Goal: Task Accomplishment & Management: Complete application form

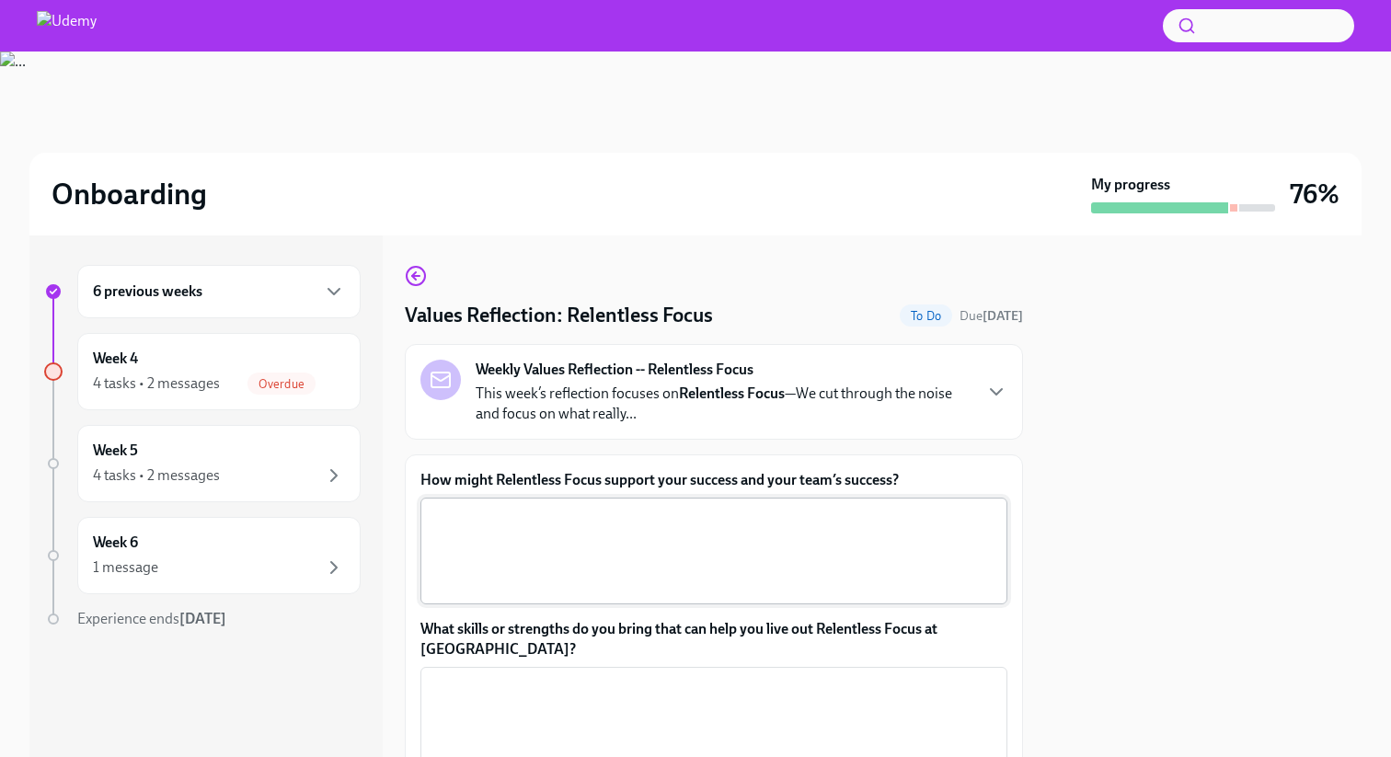
click at [532, 579] on textarea "How might Relentless Focus support your success and your team’s success?" at bounding box center [714, 551] width 565 height 88
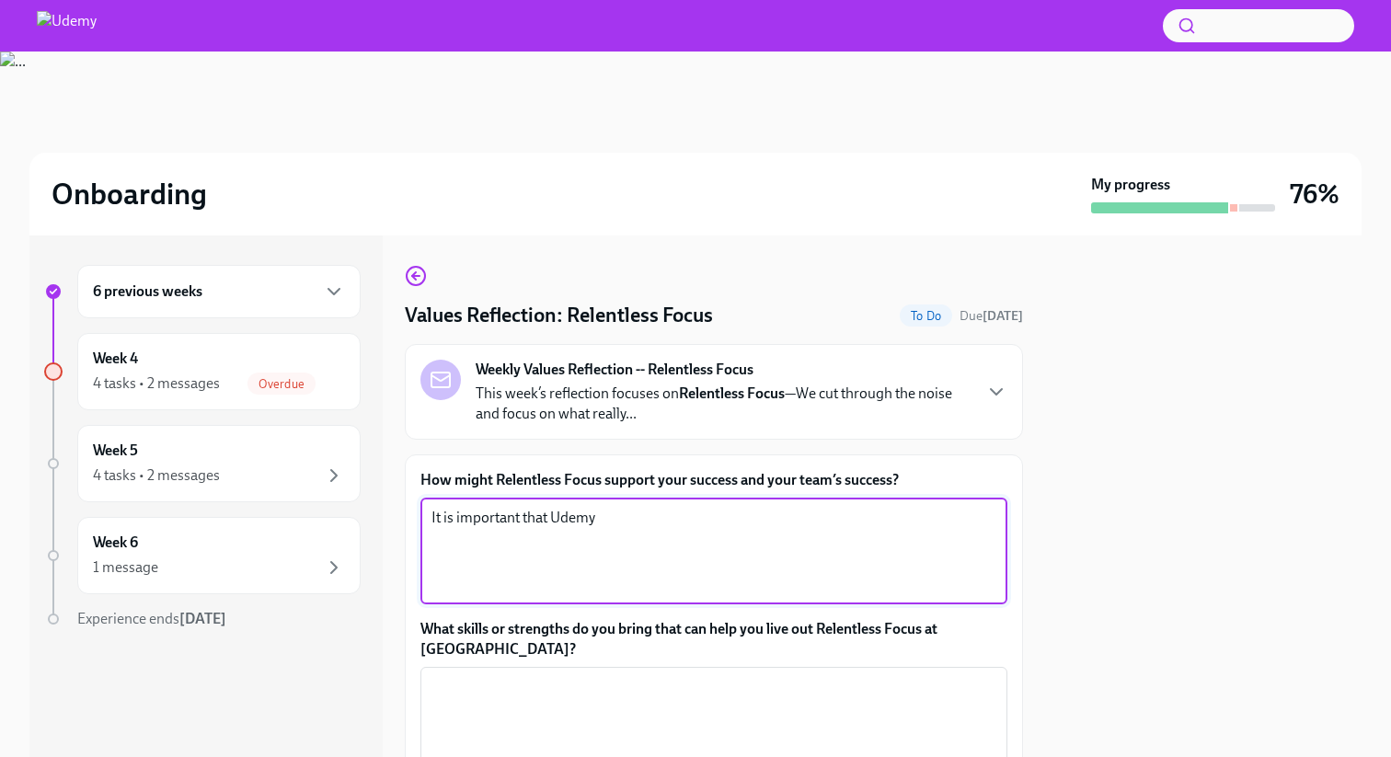
click at [575, 512] on textarea "It is important that Udemy" at bounding box center [714, 551] width 565 height 88
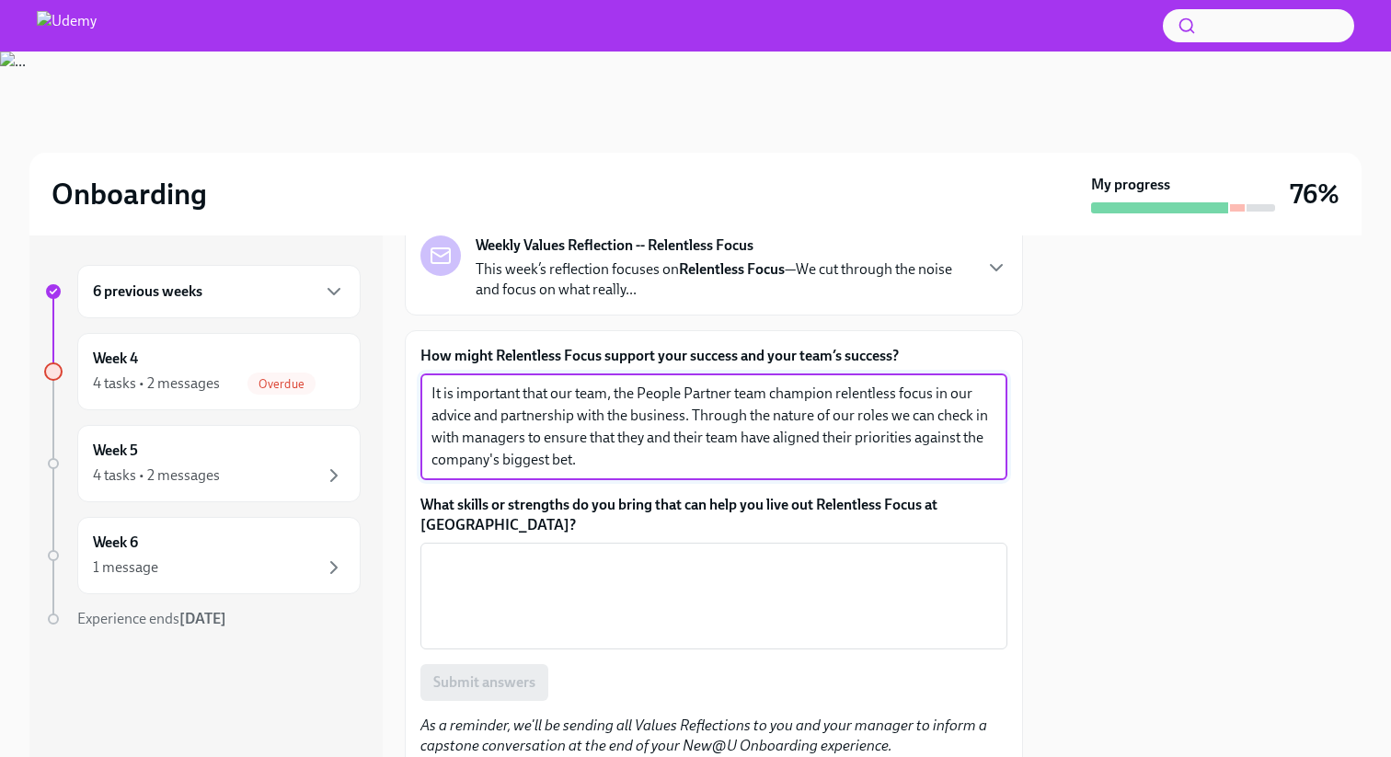
scroll to position [178, 0]
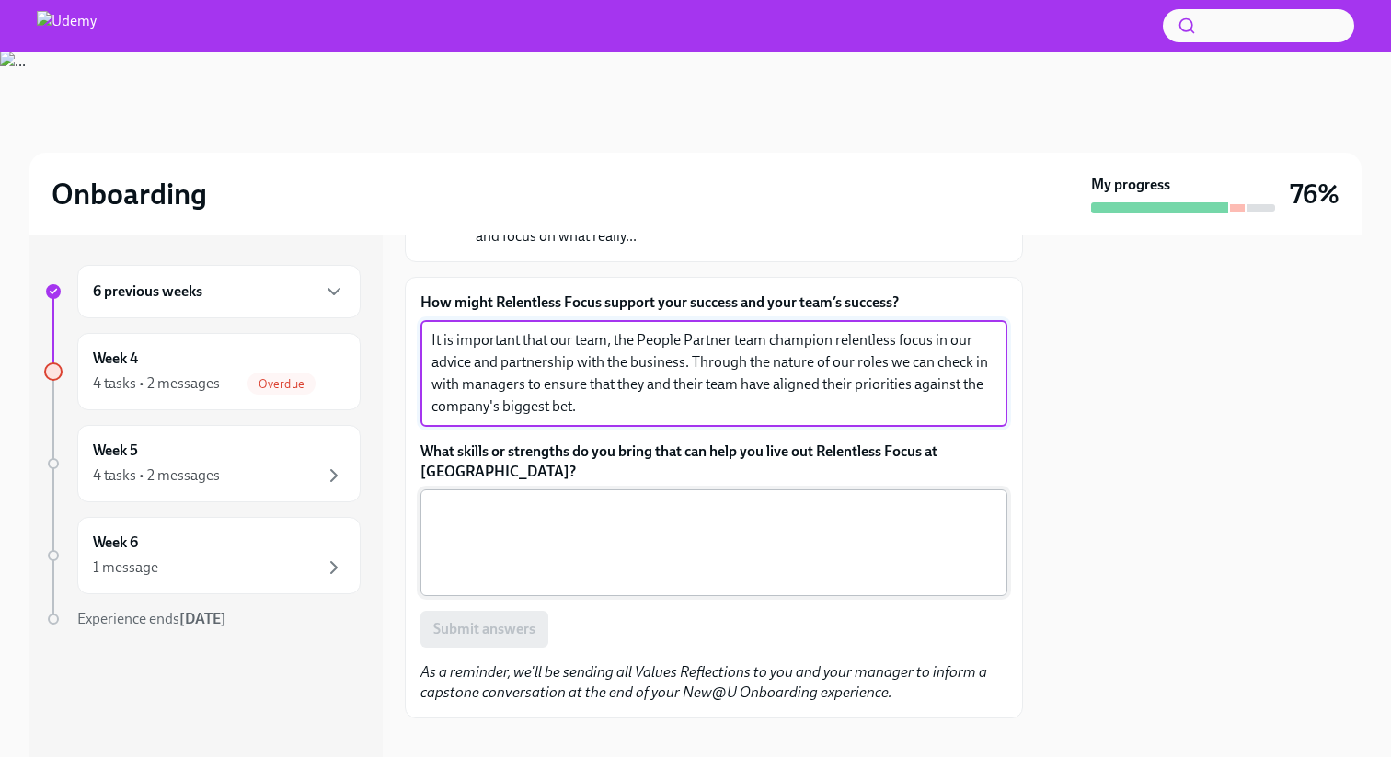
type textarea "It is important that our team, the People Partner team champion relentless focu…"
click at [536, 548] on textarea "What skills or strengths do you bring that can help you live out Relentless Foc…" at bounding box center [714, 543] width 565 height 88
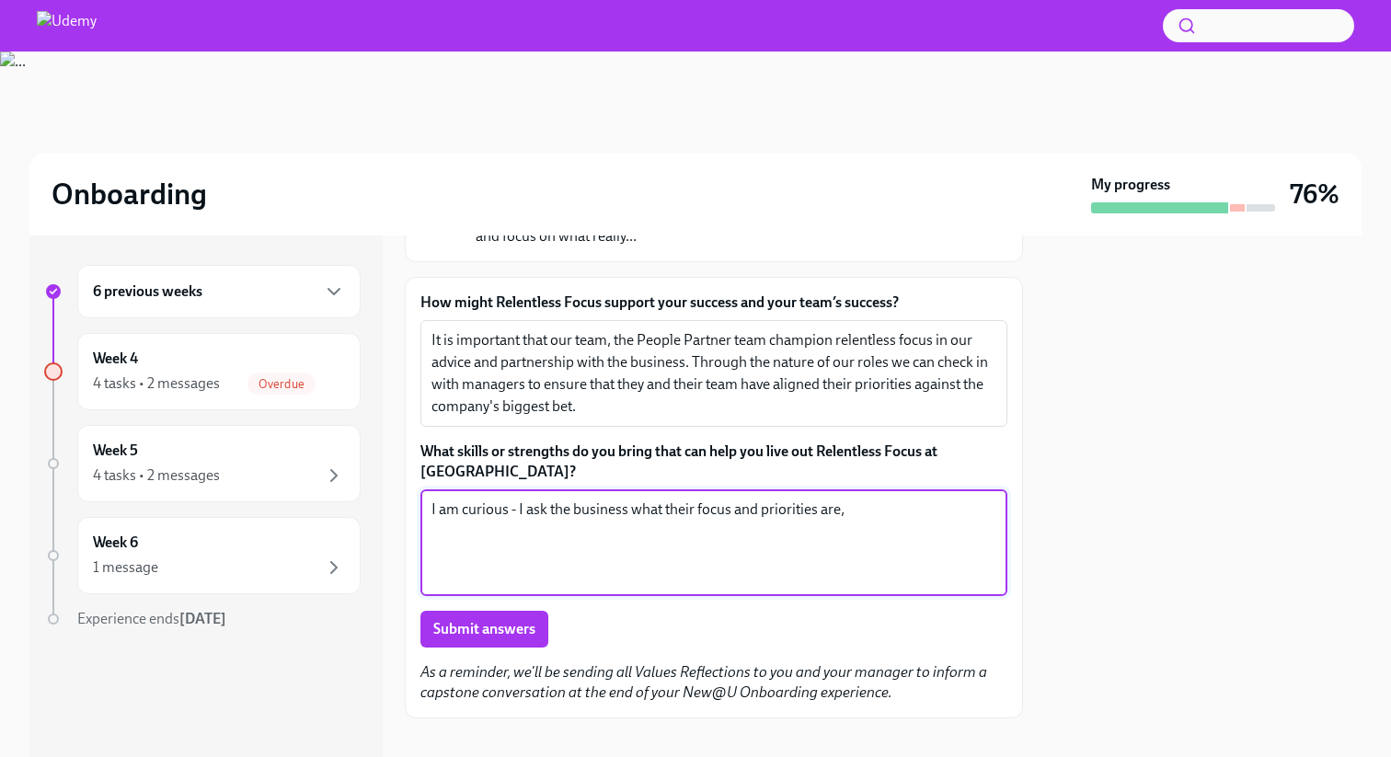
type textarea "I am curious - I ask the business what their focus and priorities are,"
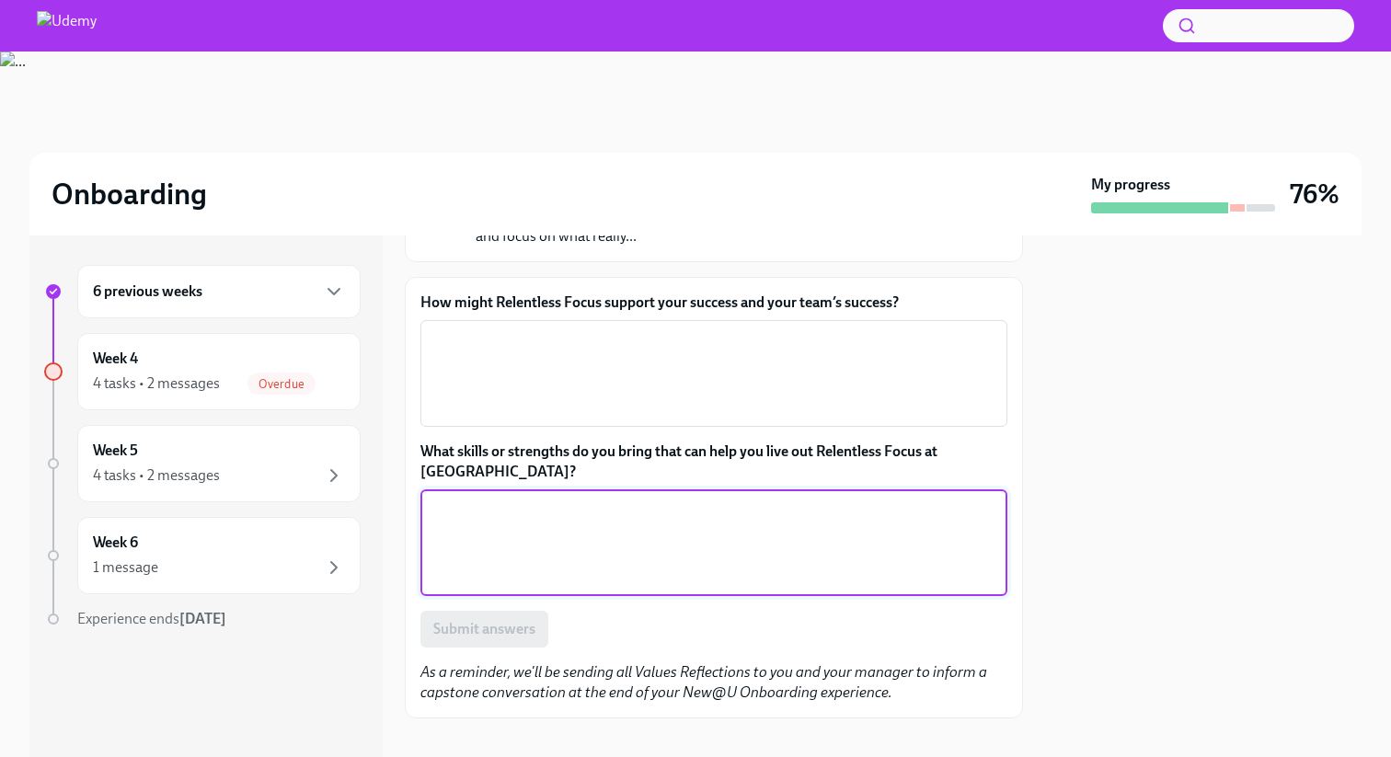
click at [474, 499] on textarea "What skills or strengths do you bring that can help you live out Relentless Foc…" at bounding box center [714, 543] width 565 height 88
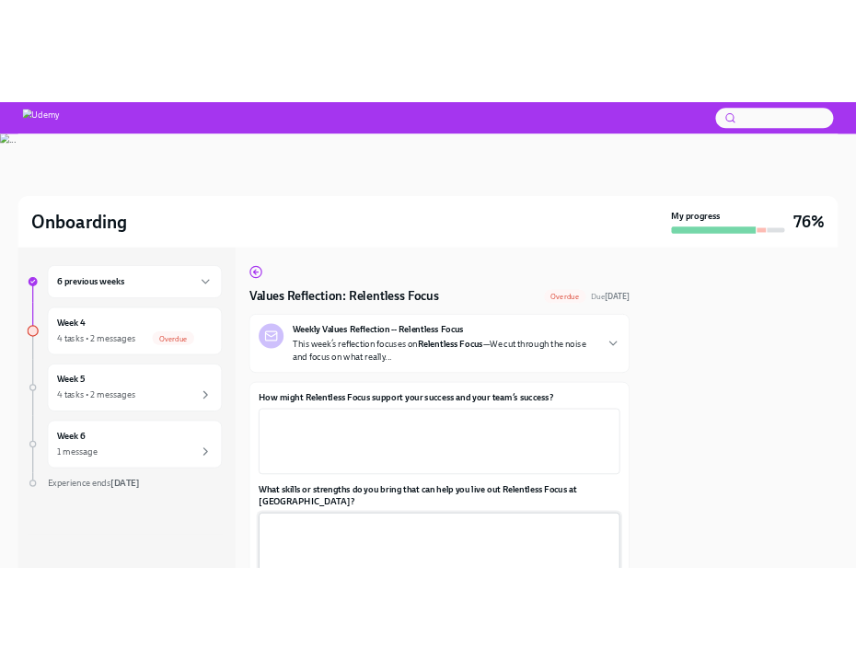
scroll to position [10, 0]
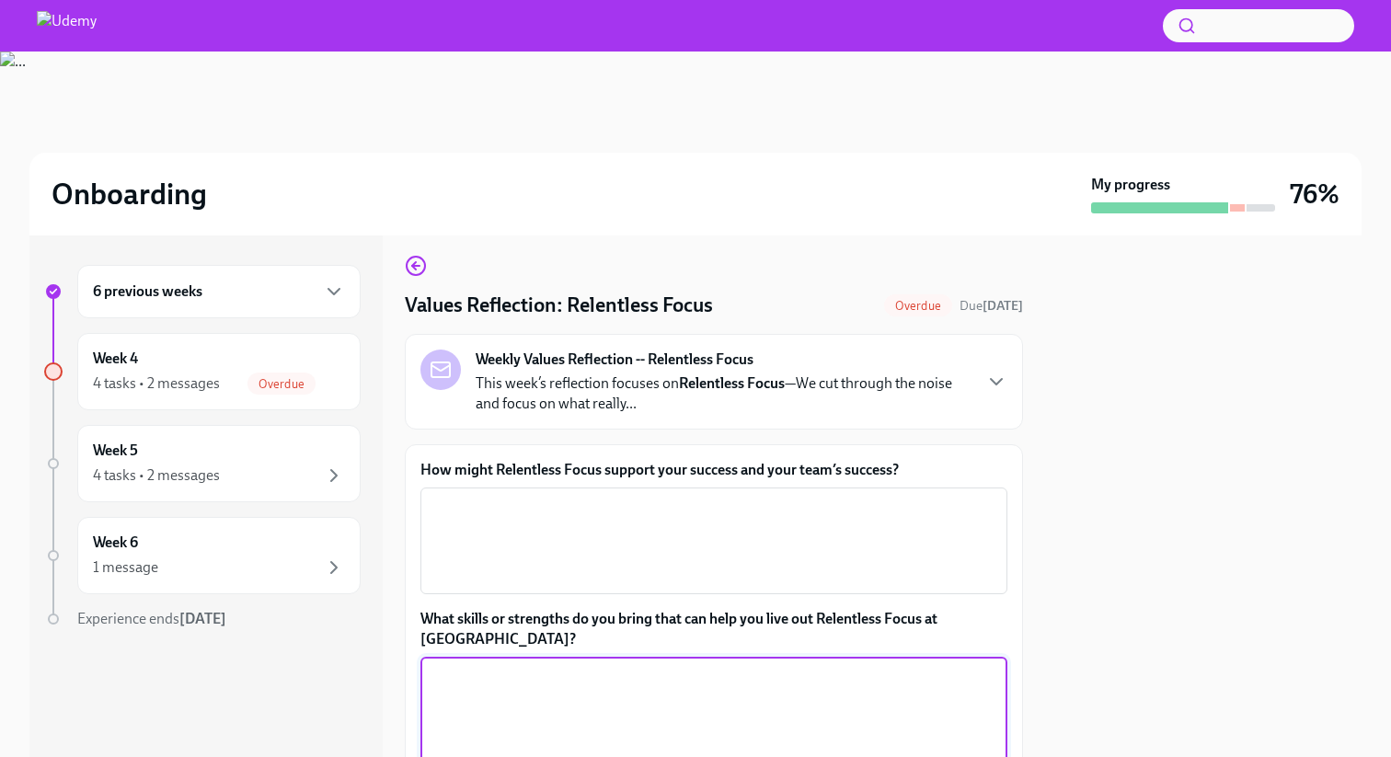
click at [536, 666] on textarea "What skills or strengths do you bring that can help you live out Relentless Foc…" at bounding box center [714, 710] width 565 height 88
type textarea "I am a strong communicator - I"
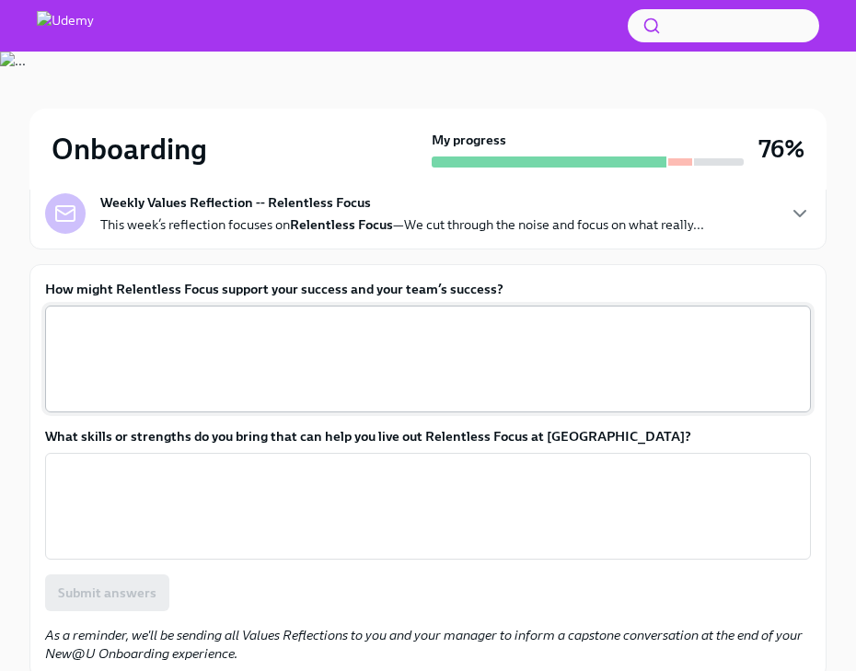
scroll to position [256, 0]
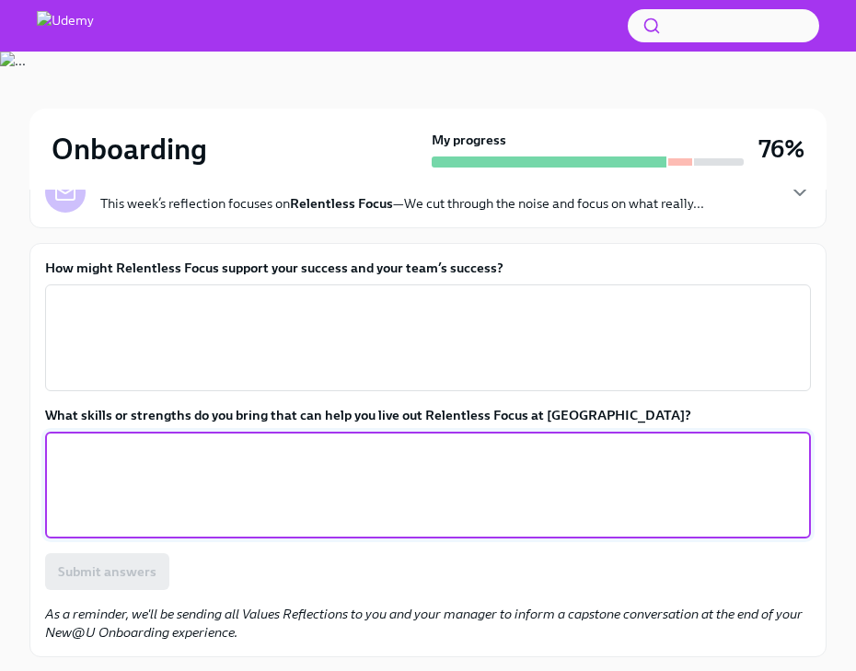
click at [177, 453] on textarea "What skills or strengths do you bring that can help you live out Relentless Foc…" at bounding box center [428, 485] width 744 height 88
paste textarea "Open and transparent communication to align employees with organizational goals"
click at [65, 458] on textarea "Open and transparent communication to align employees with organizational goals" at bounding box center [428, 485] width 744 height 88
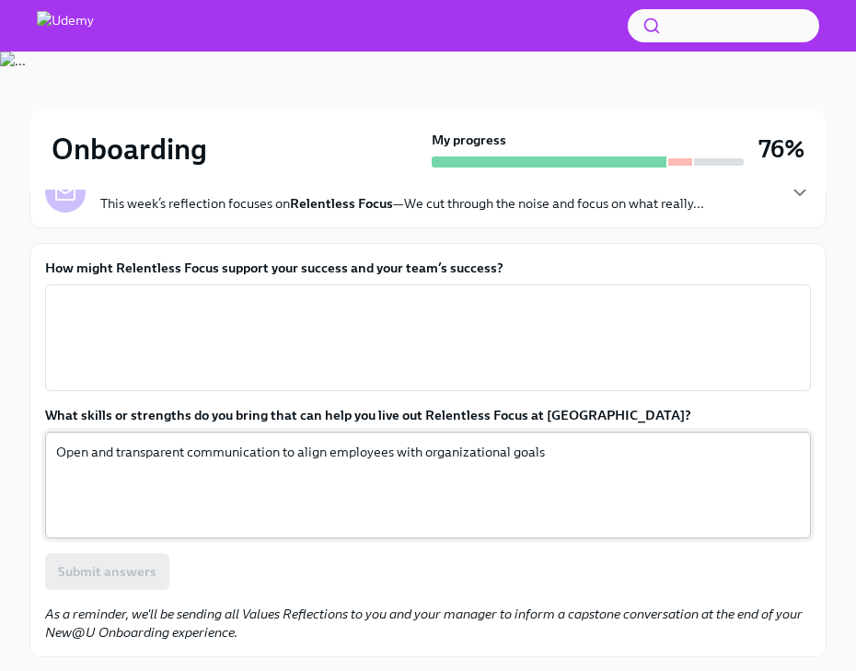
click at [54, 452] on div "Open and transparent communication to align employees with organizational goals…" at bounding box center [428, 485] width 766 height 107
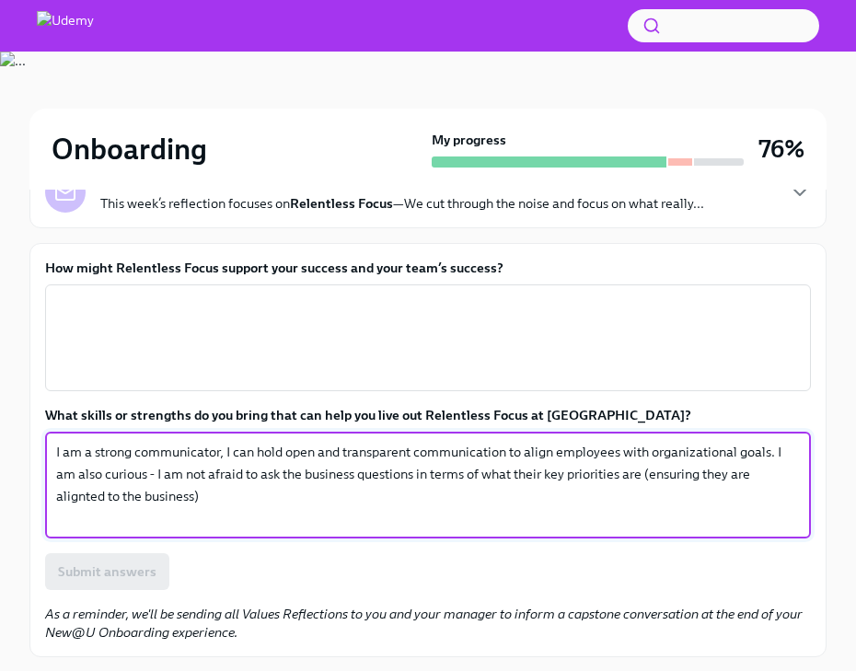
type textarea "I am a strong communicator, I can hold open and transparent communication to al…"
click at [210, 316] on textarea "How might Relentless Focus support your success and your team’s success?" at bounding box center [428, 338] width 744 height 88
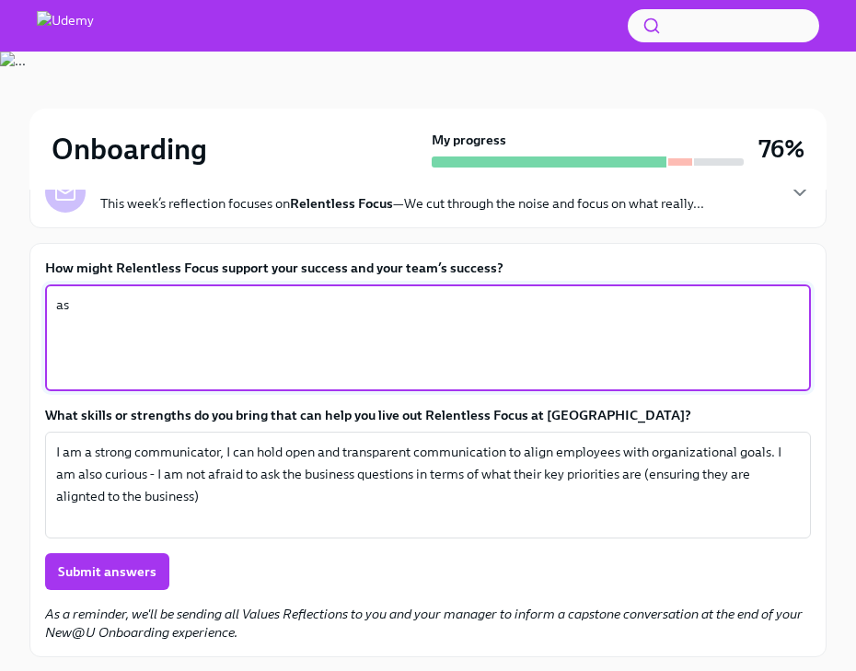
type textarea "a"
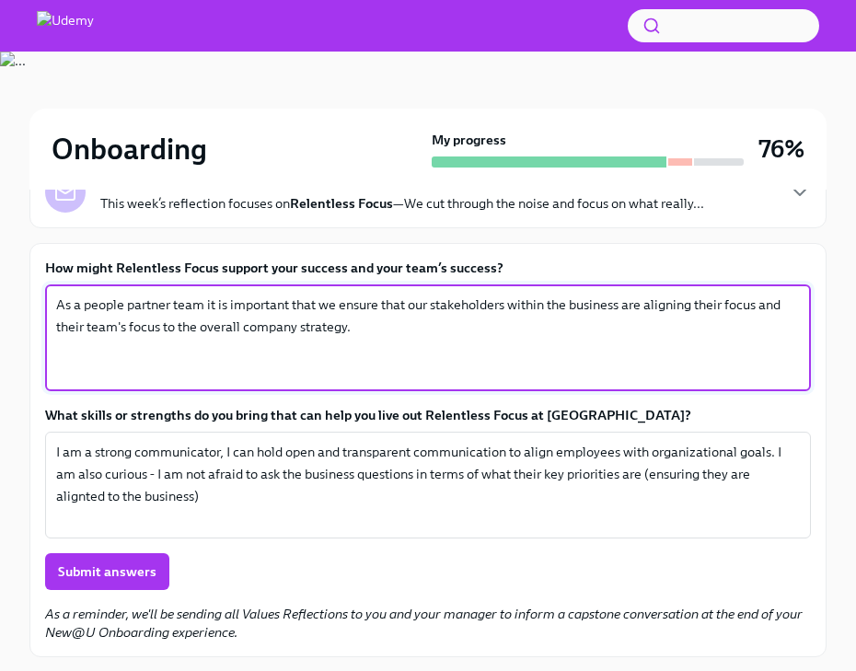
drag, startPoint x: 375, startPoint y: 337, endPoint x: -67, endPoint y: 303, distance: 443.0
click at [0, 303] on html "Onboarding My progress 76% Week 4 4 tasks • 2 messages Overdue Values Reflectio…" at bounding box center [428, 263] width 856 height 1038
click at [391, 338] on textarea "As a people partner team it is important that we ensure that our stakeholders w…" at bounding box center [428, 338] width 744 height 88
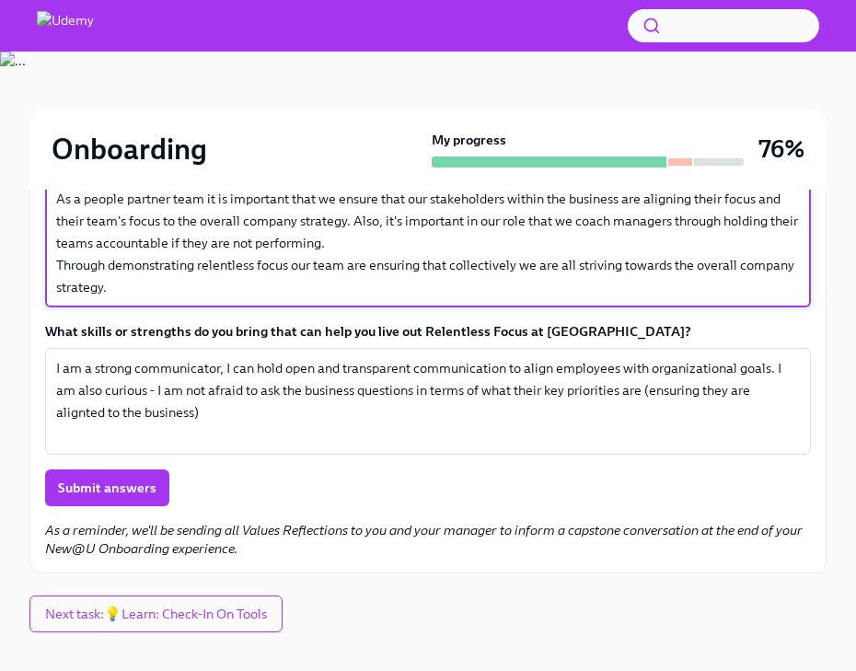
scroll to position [370, 0]
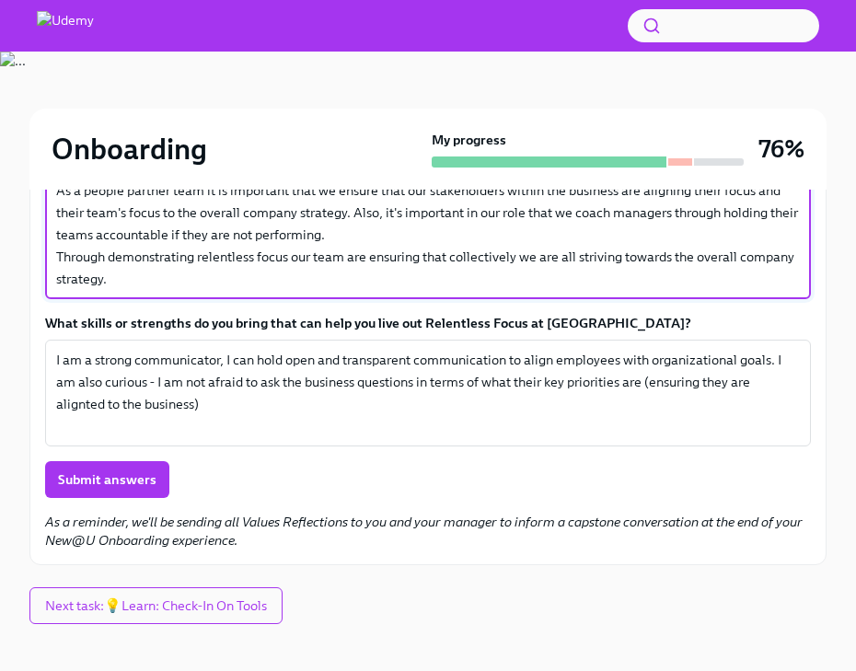
click at [783, 261] on textarea "As a people partner team it is important that we ensure that our stakeholders w…" at bounding box center [428, 234] width 744 height 110
type textarea "As a people partner team it is important that we ensure that our stakeholders w…"
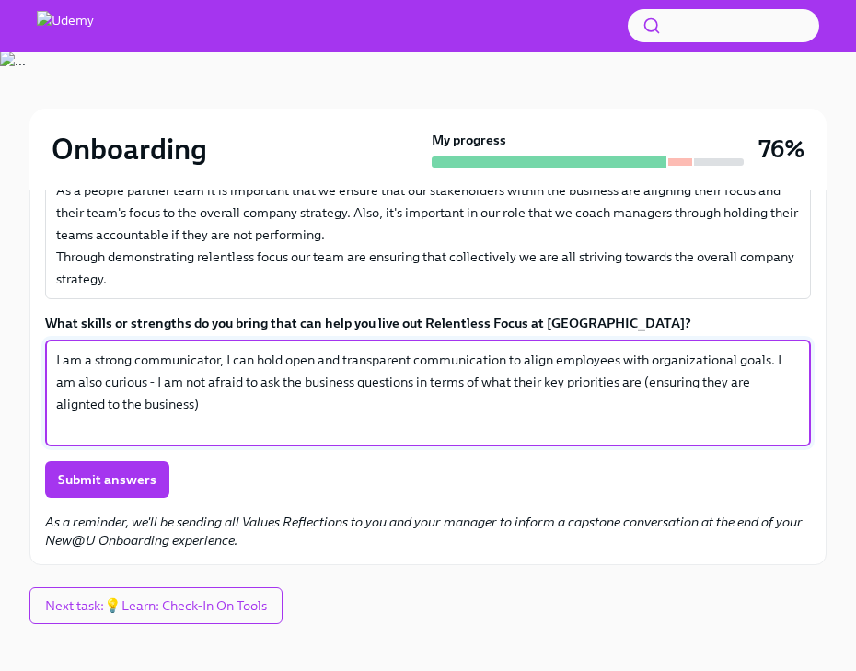
click at [83, 402] on textarea "I am a strong communicator, I can hold open and transparent communication to al…" at bounding box center [428, 393] width 744 height 88
type textarea "I am a strong communicator, I can hold open and transparent communication to al…"
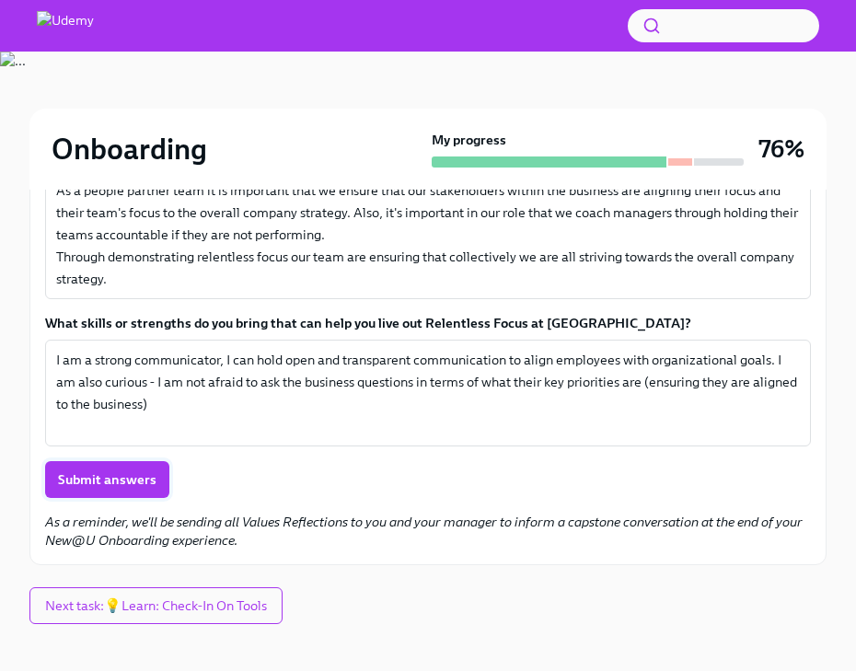
click at [131, 470] on span "Submit answers" at bounding box center [107, 479] width 98 height 18
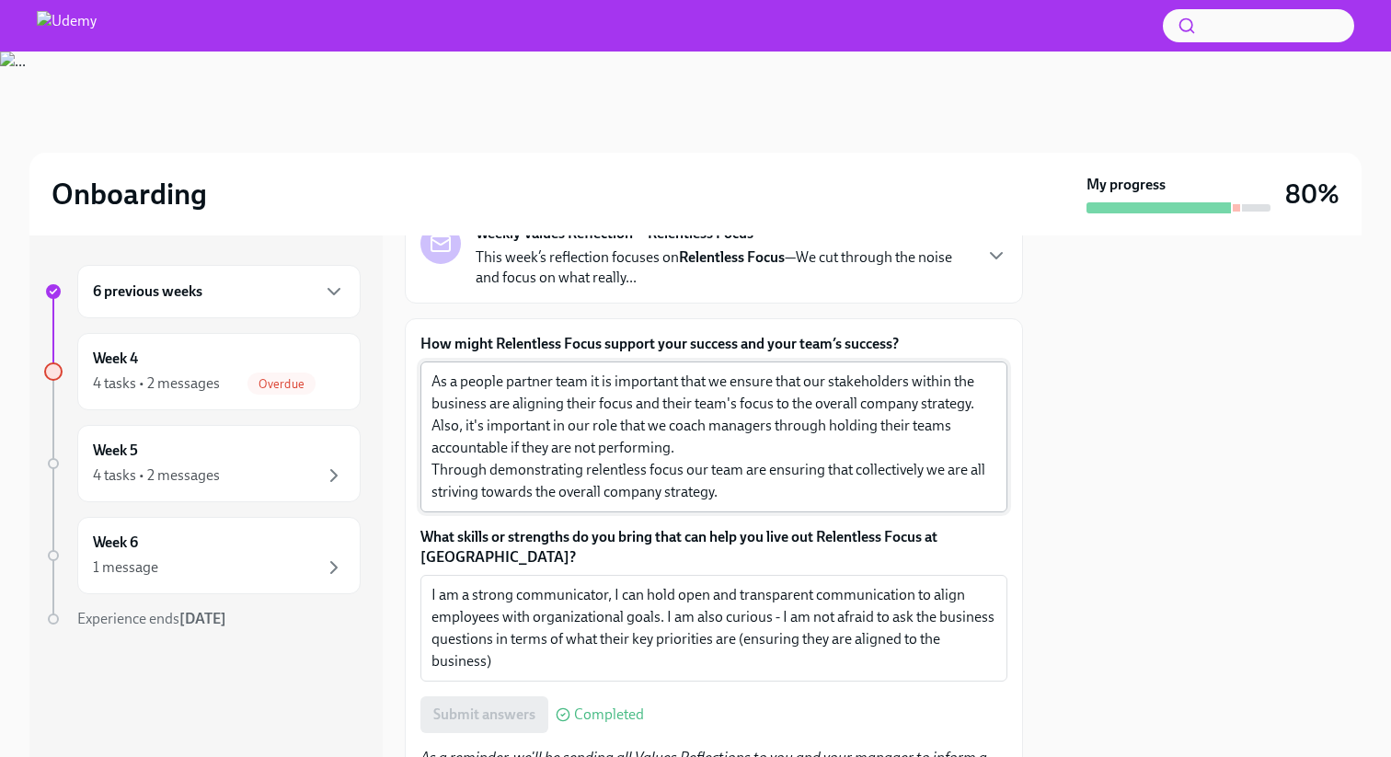
scroll to position [281, 0]
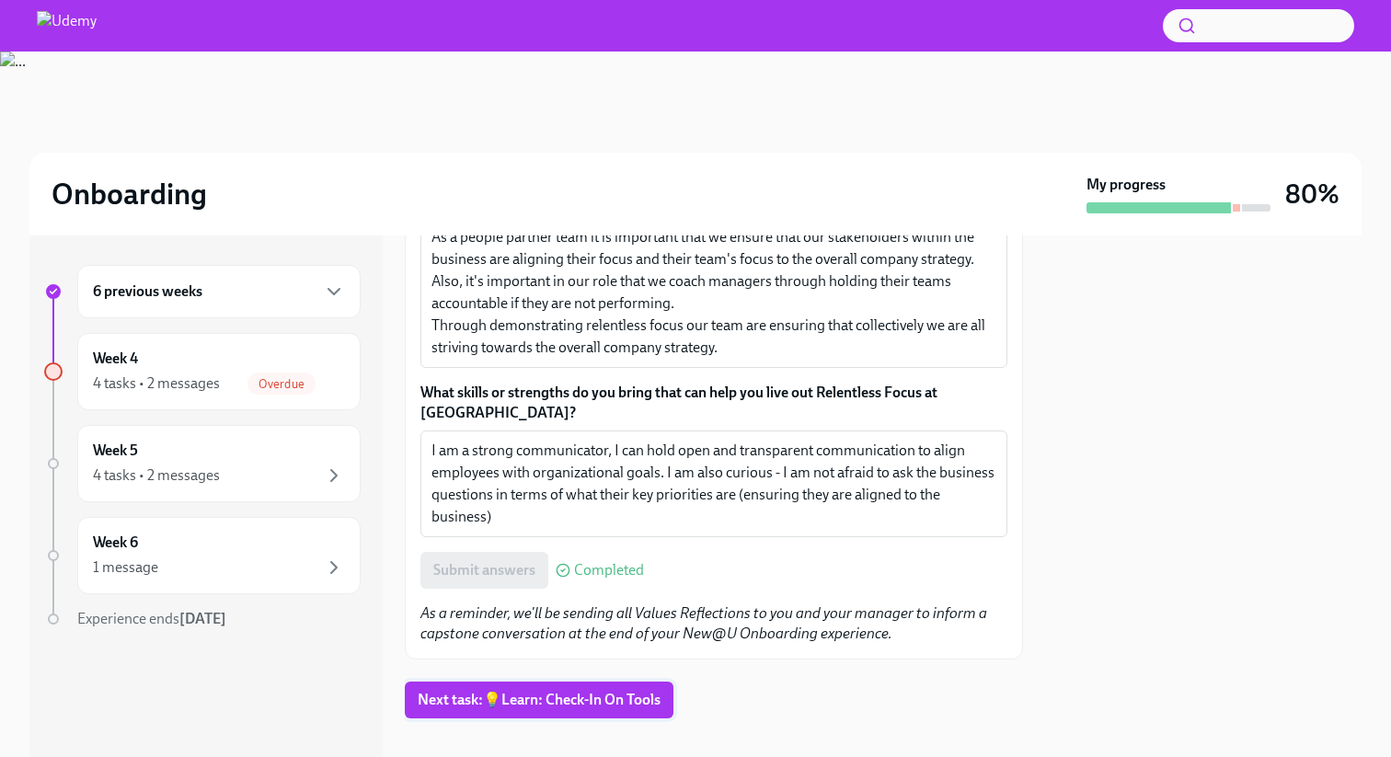
click at [541, 691] on span "Next task : 💡Learn: Check-In On Tools" at bounding box center [539, 700] width 243 height 18
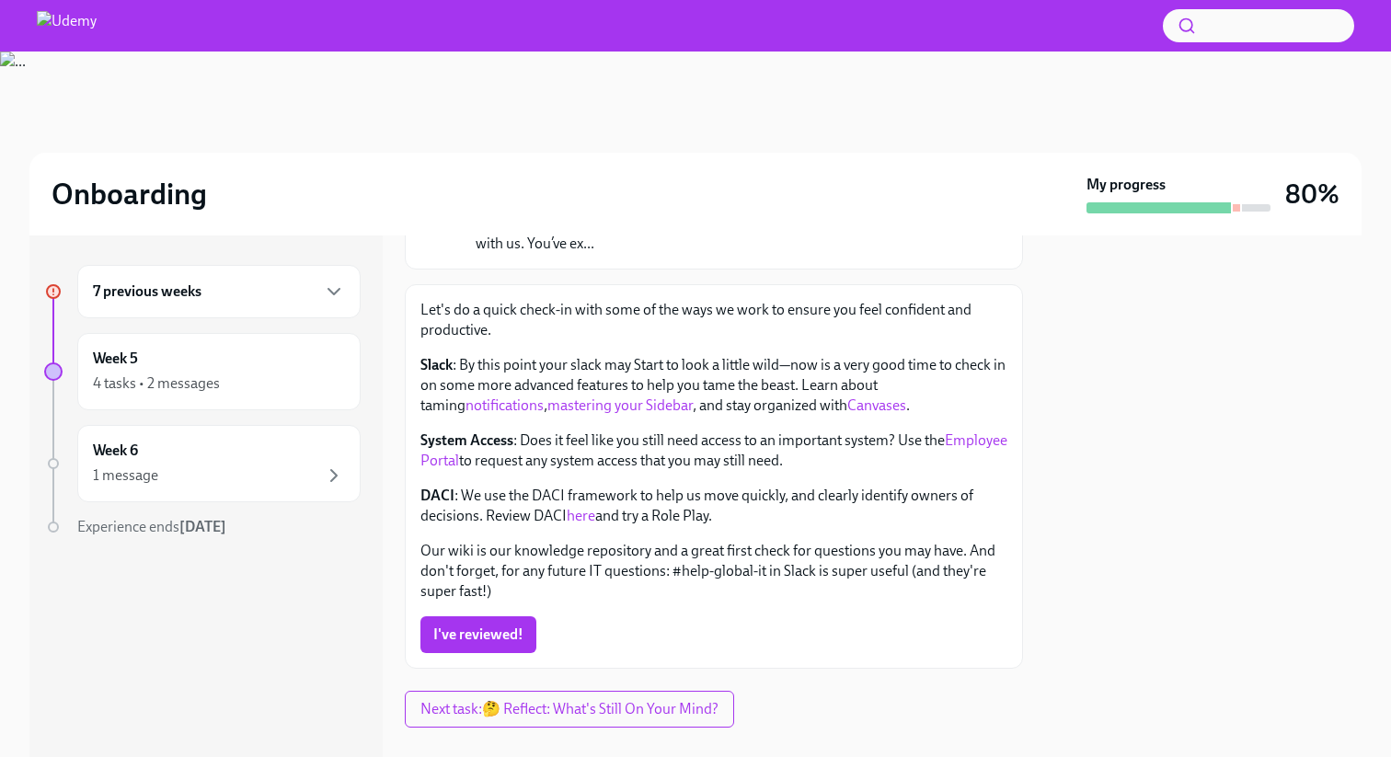
scroll to position [173, 0]
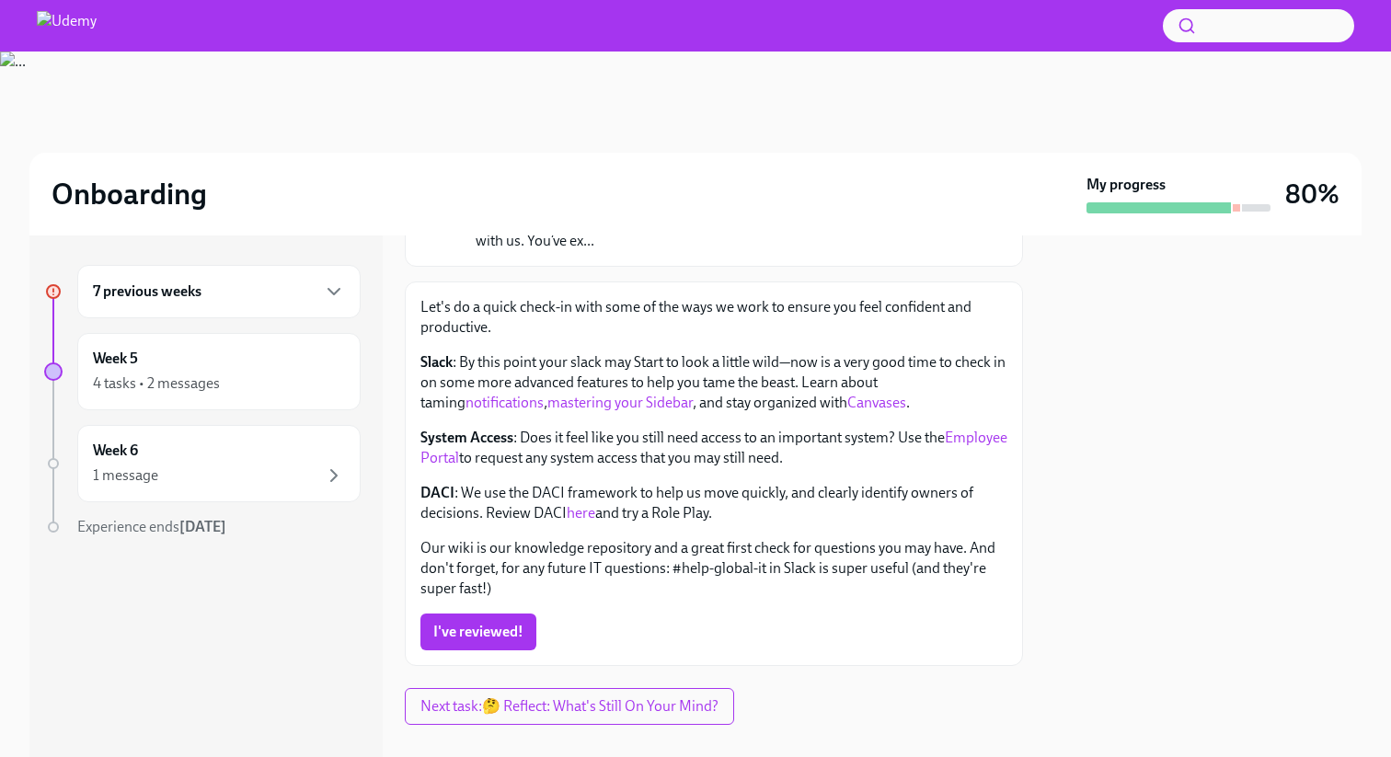
click at [588, 509] on link "here" at bounding box center [581, 512] width 29 height 17
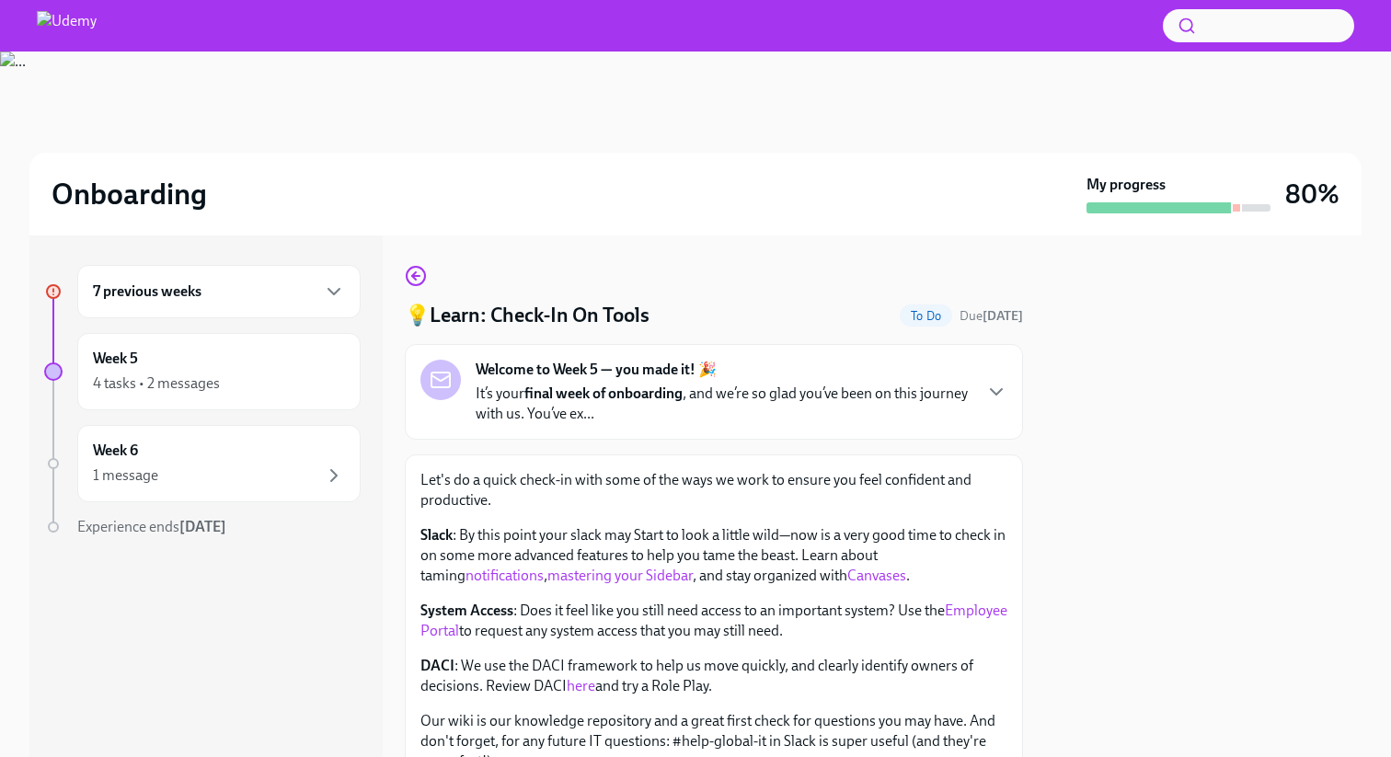
scroll to position [200, 0]
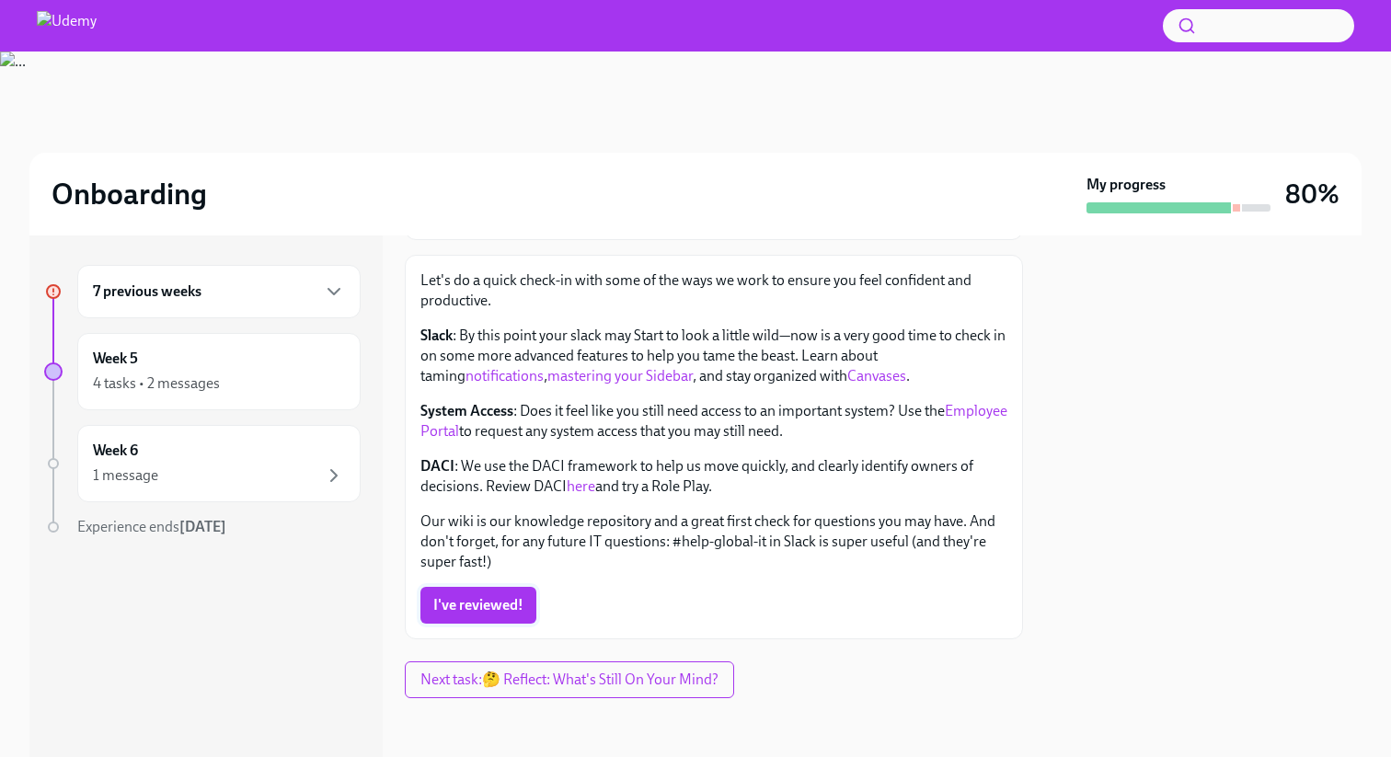
click at [456, 603] on span "I've reviewed!" at bounding box center [478, 605] width 90 height 18
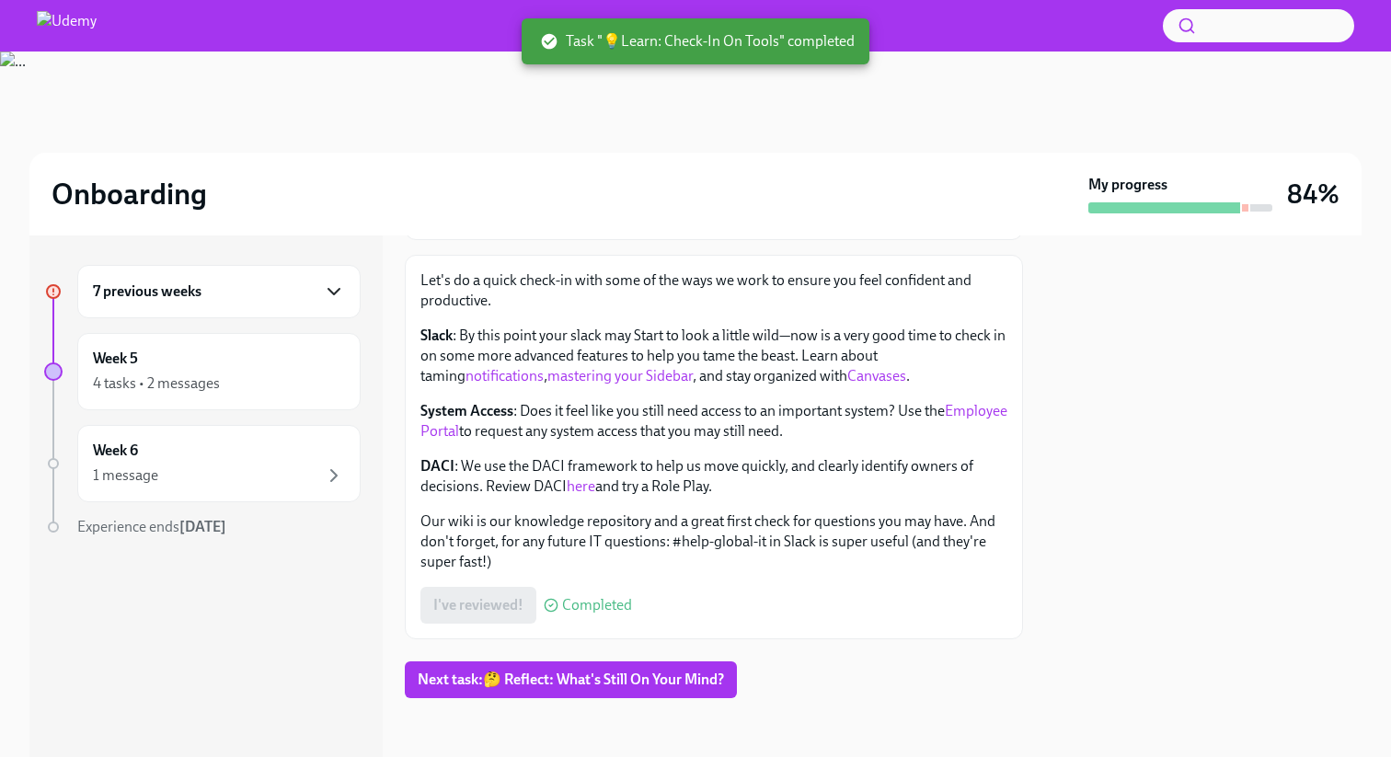
click at [336, 293] on icon "button" at bounding box center [334, 292] width 11 height 6
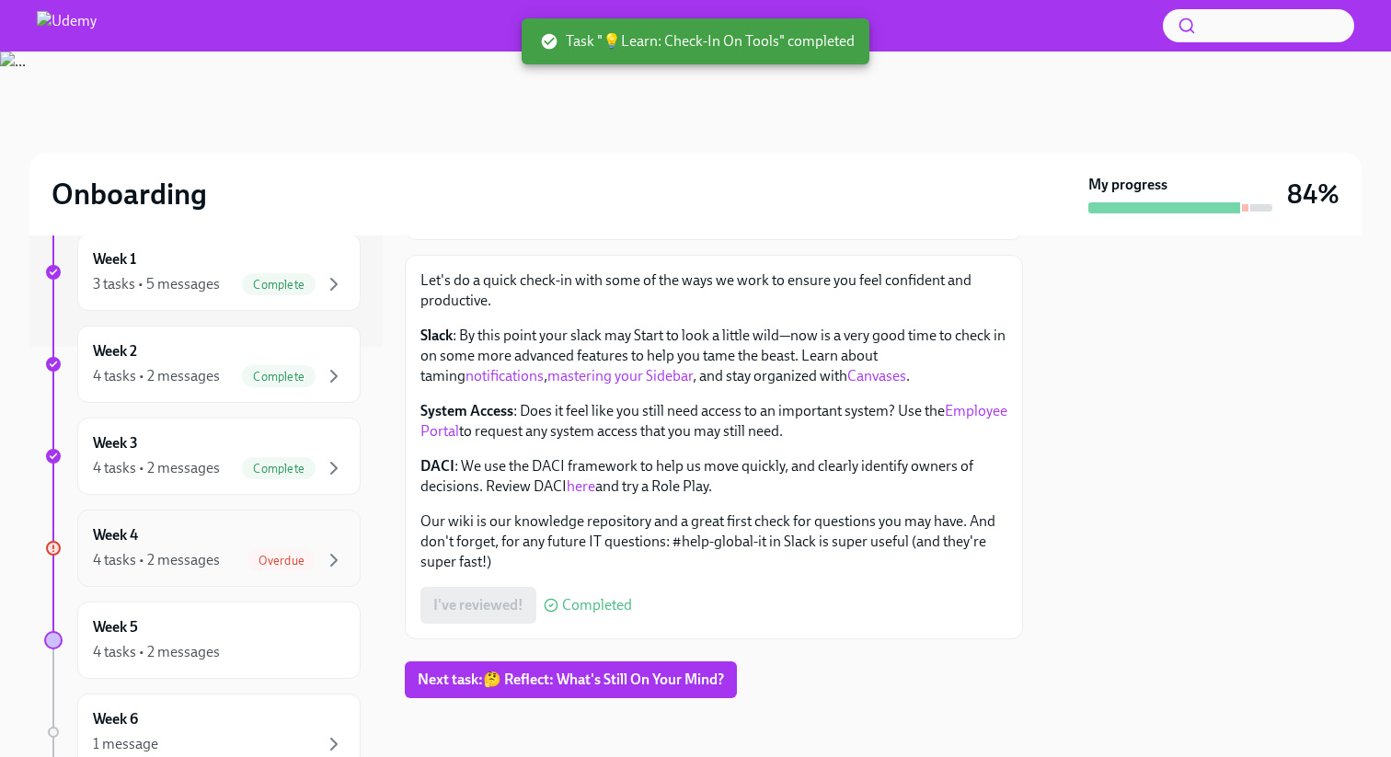
scroll to position [407, 0]
click at [317, 536] on div "Week 4 4 tasks • 2 messages Overdue" at bounding box center [219, 552] width 252 height 46
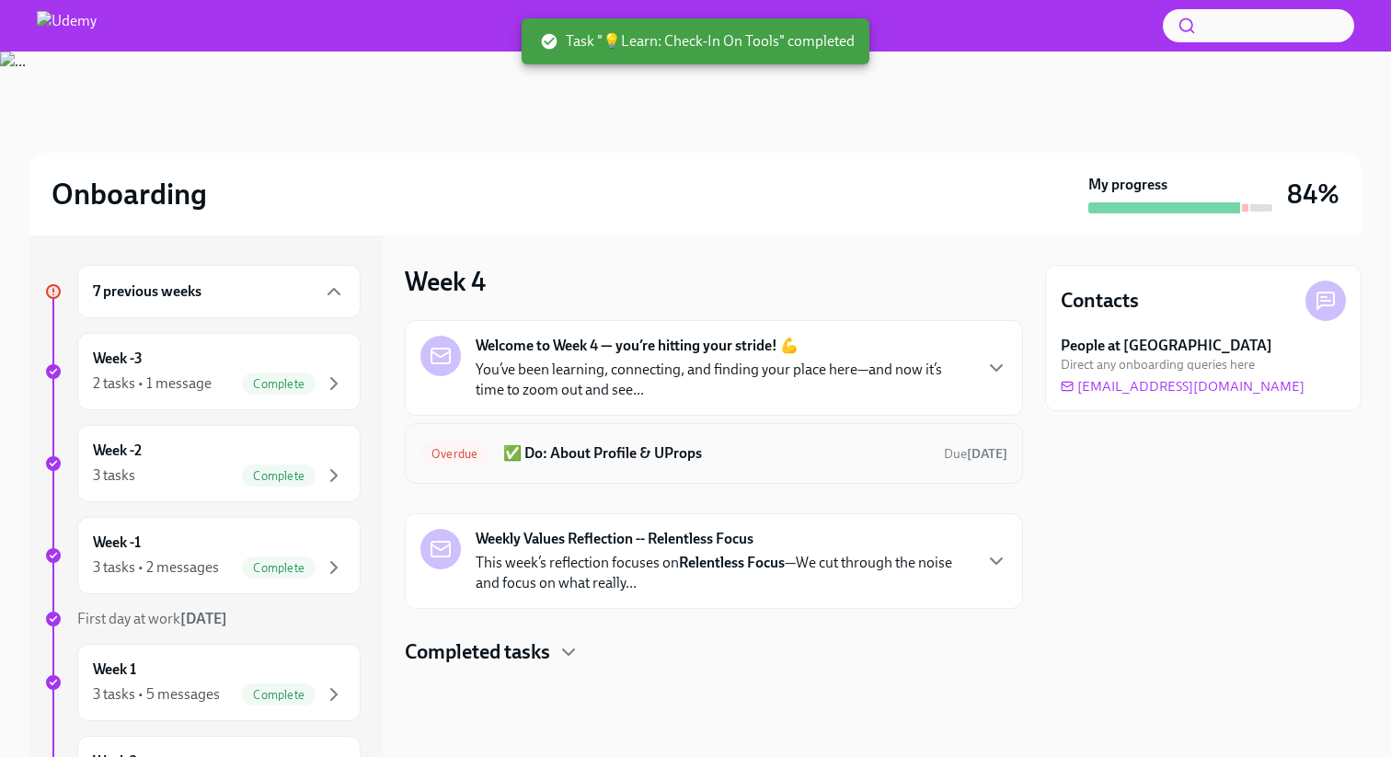
click at [678, 474] on div "Overdue ✅ Do: About Profile & UProps Due 2 days ago" at bounding box center [714, 453] width 618 height 61
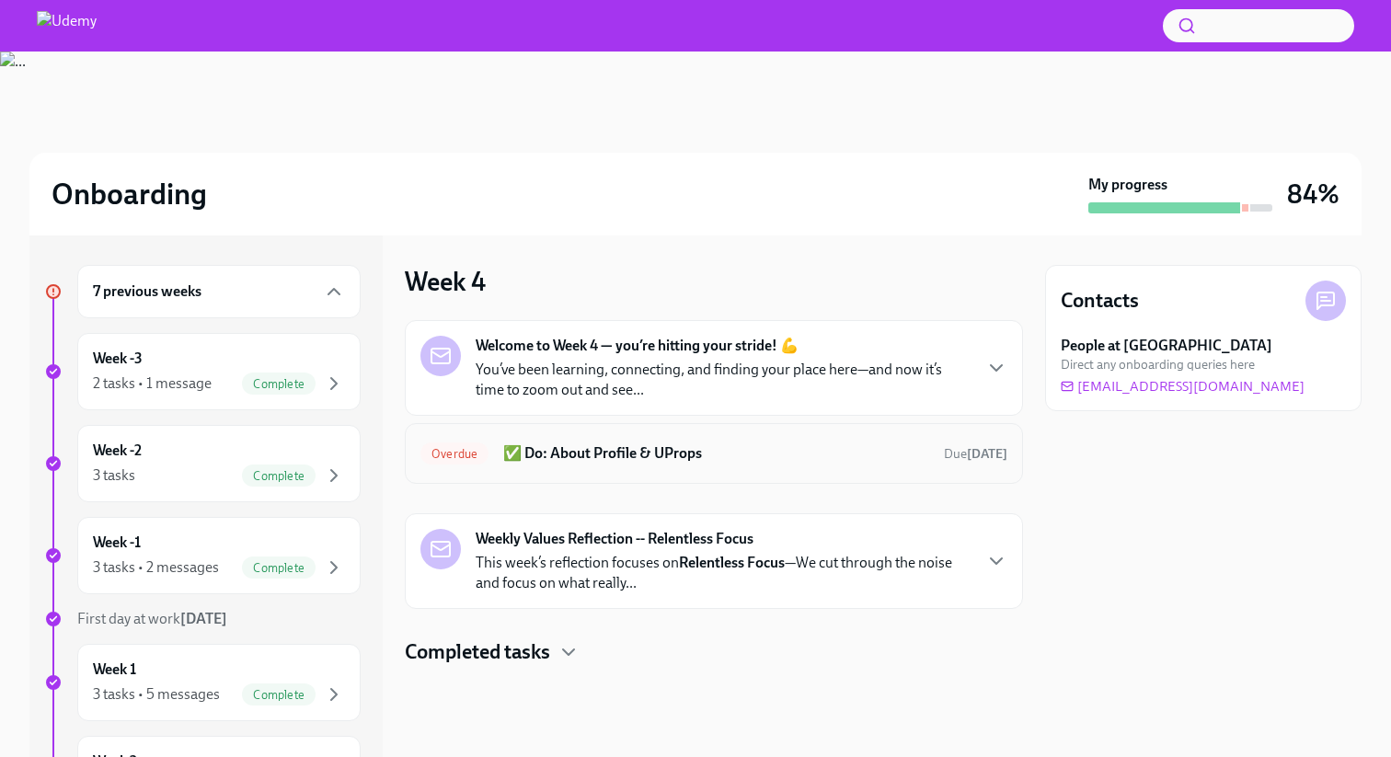
click at [657, 454] on h6 "✅ Do: About Profile & UProps" at bounding box center [716, 454] width 426 height 20
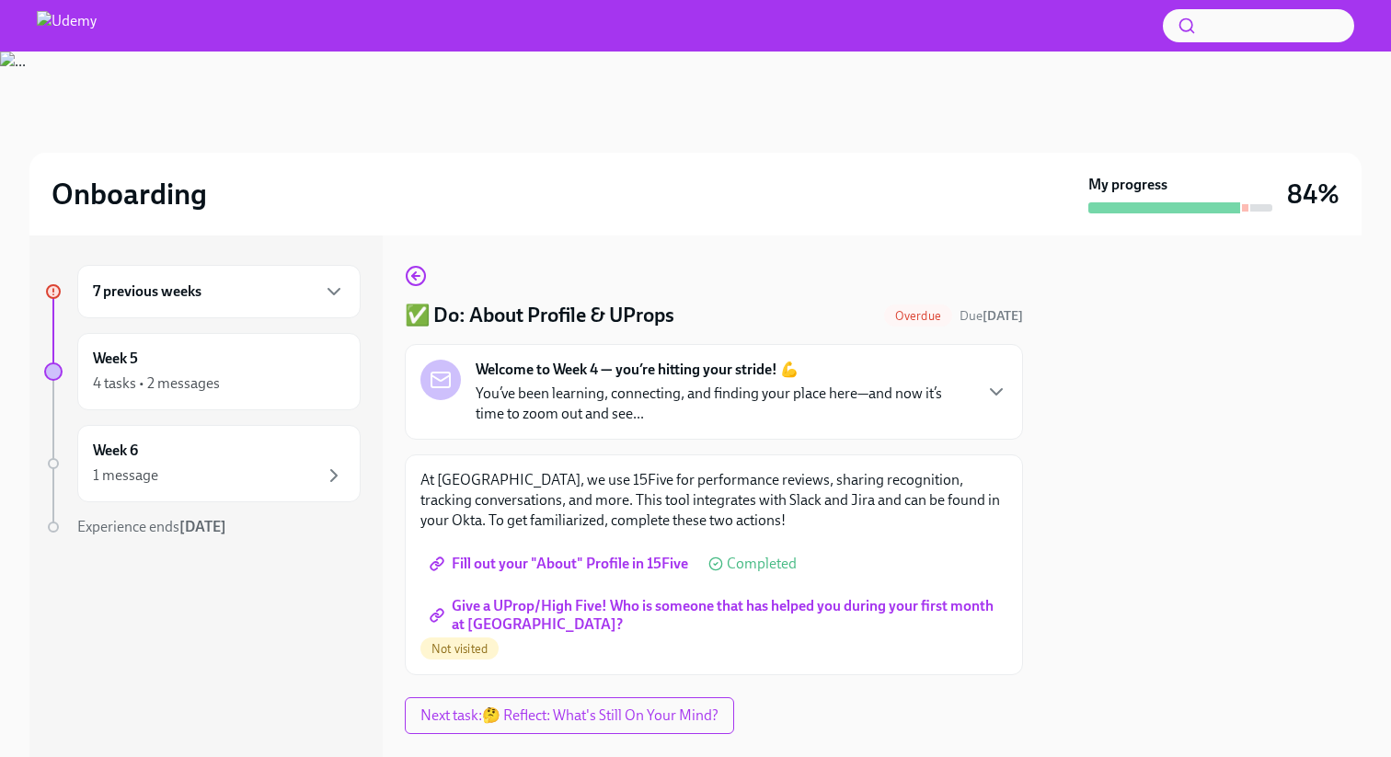
scroll to position [36, 0]
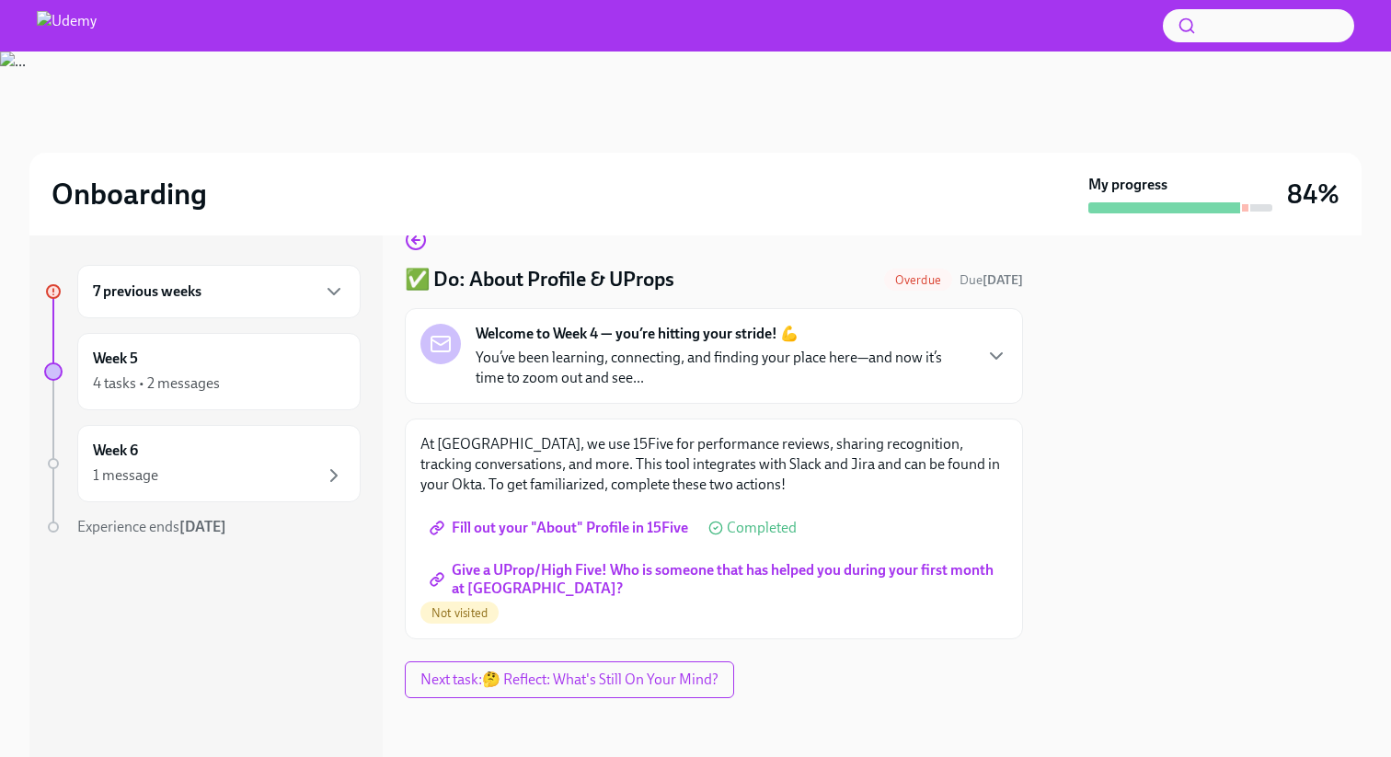
click at [674, 582] on span "Give a UProp/High Five! Who is someone that has helped you during your first mo…" at bounding box center [713, 580] width 561 height 18
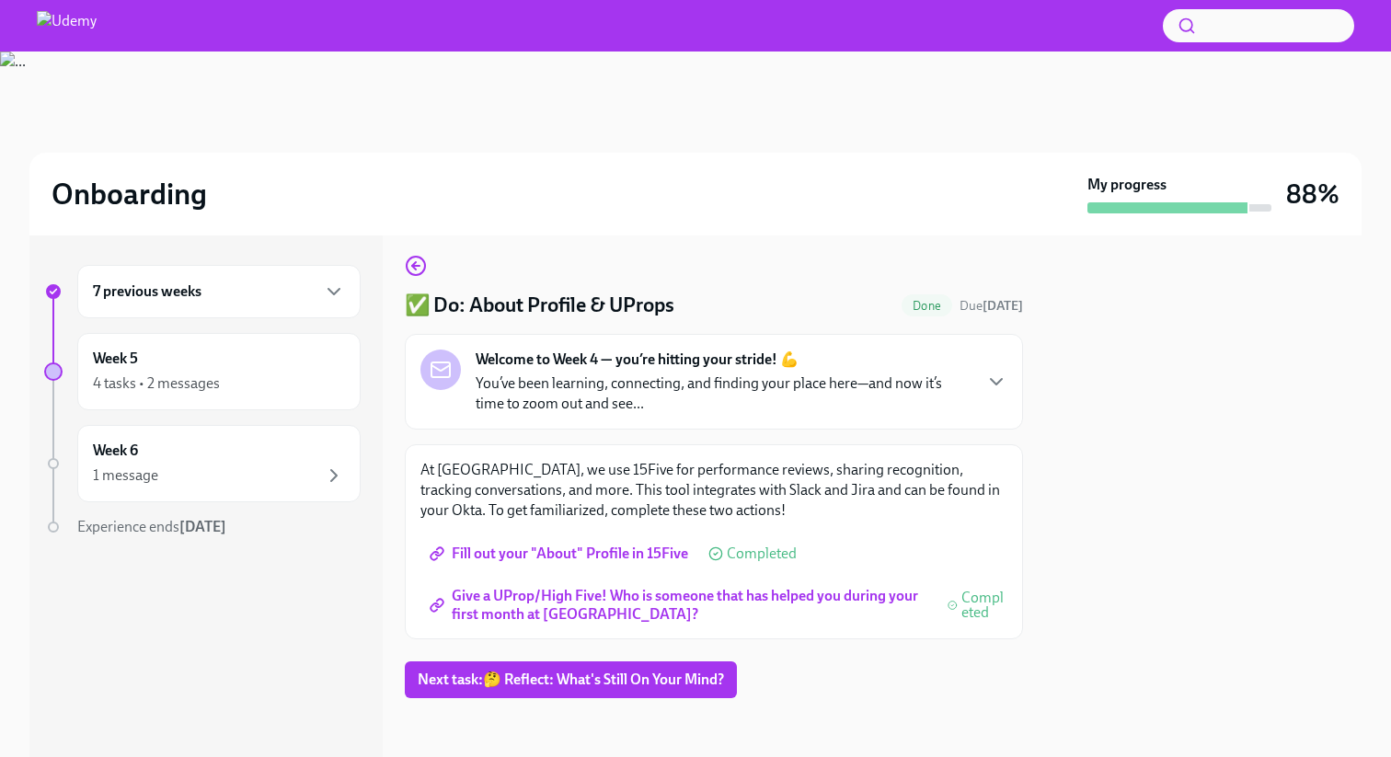
scroll to position [10, 0]
click at [332, 295] on icon "button" at bounding box center [334, 292] width 22 height 22
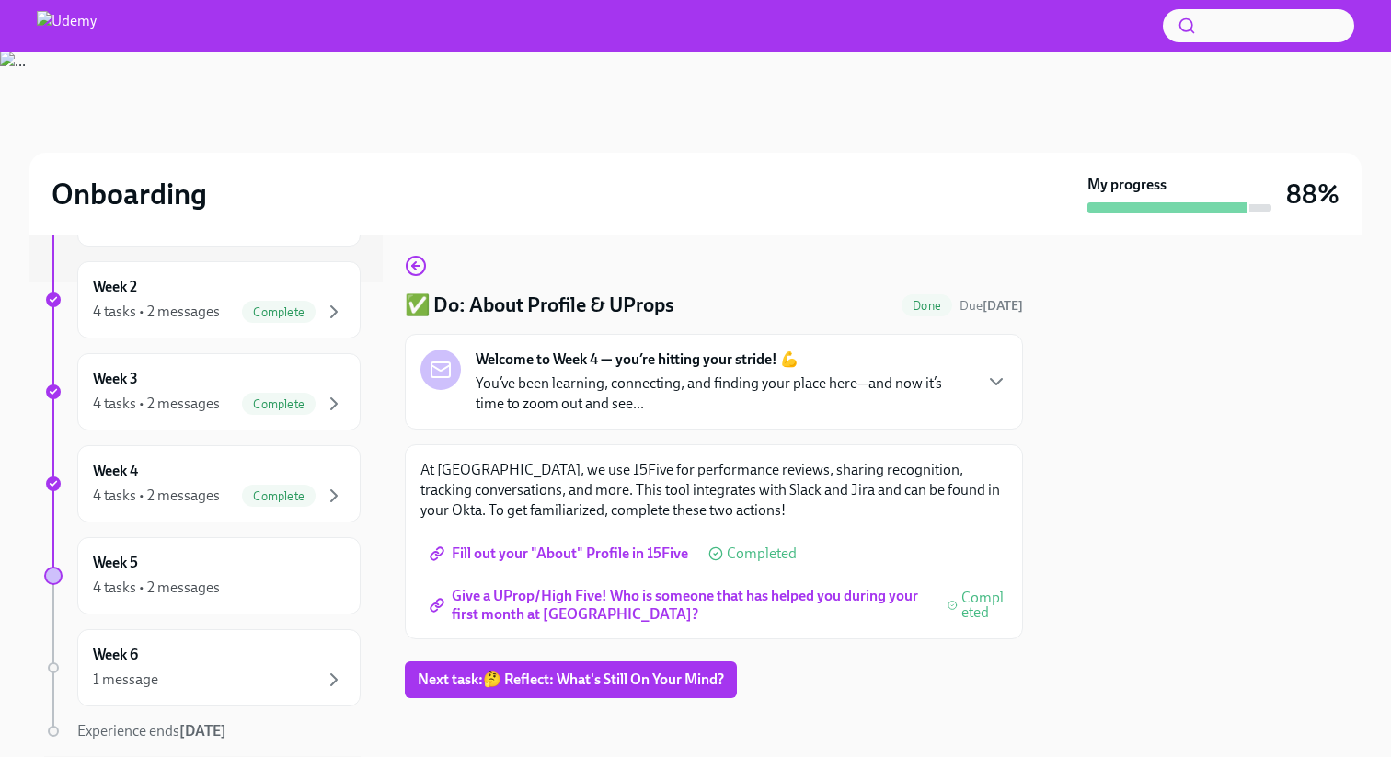
scroll to position [533, 0]
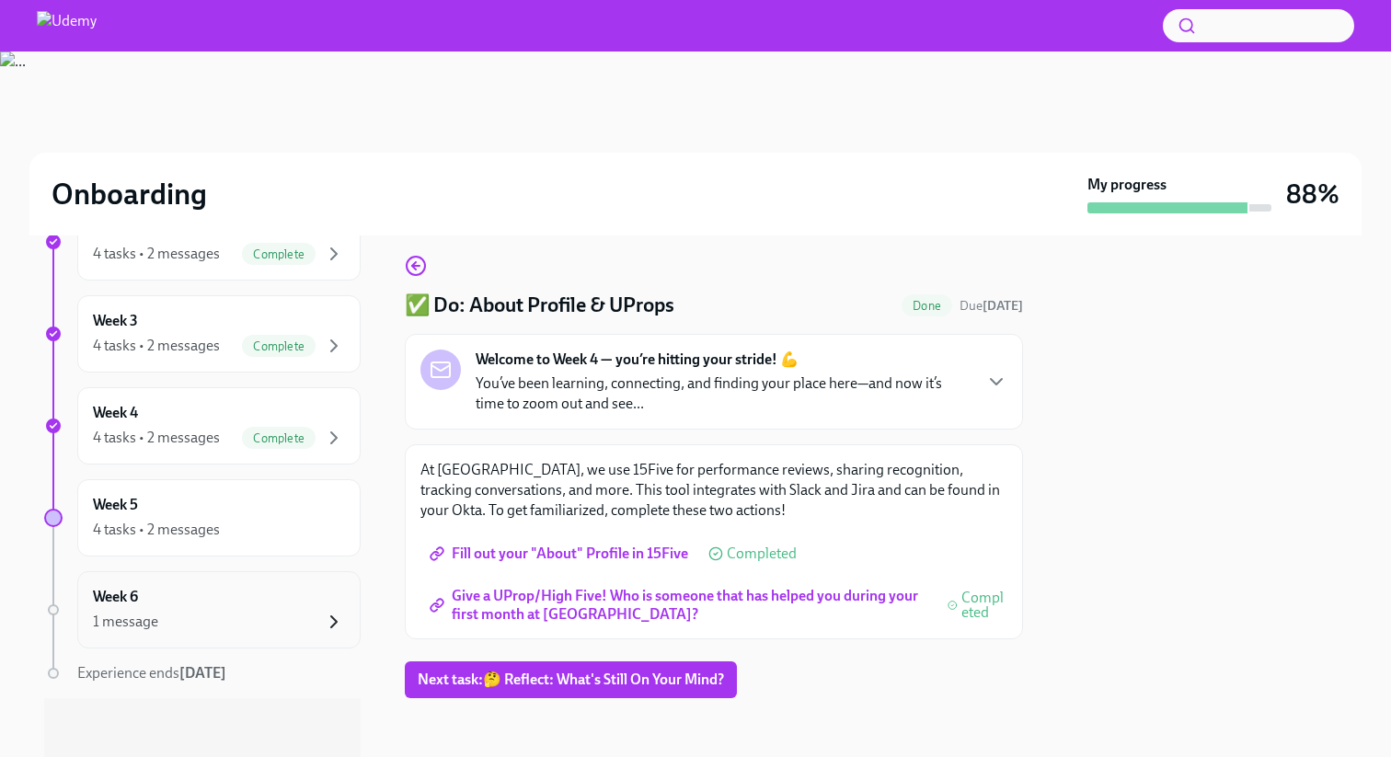
click at [339, 617] on icon "button" at bounding box center [334, 622] width 22 height 22
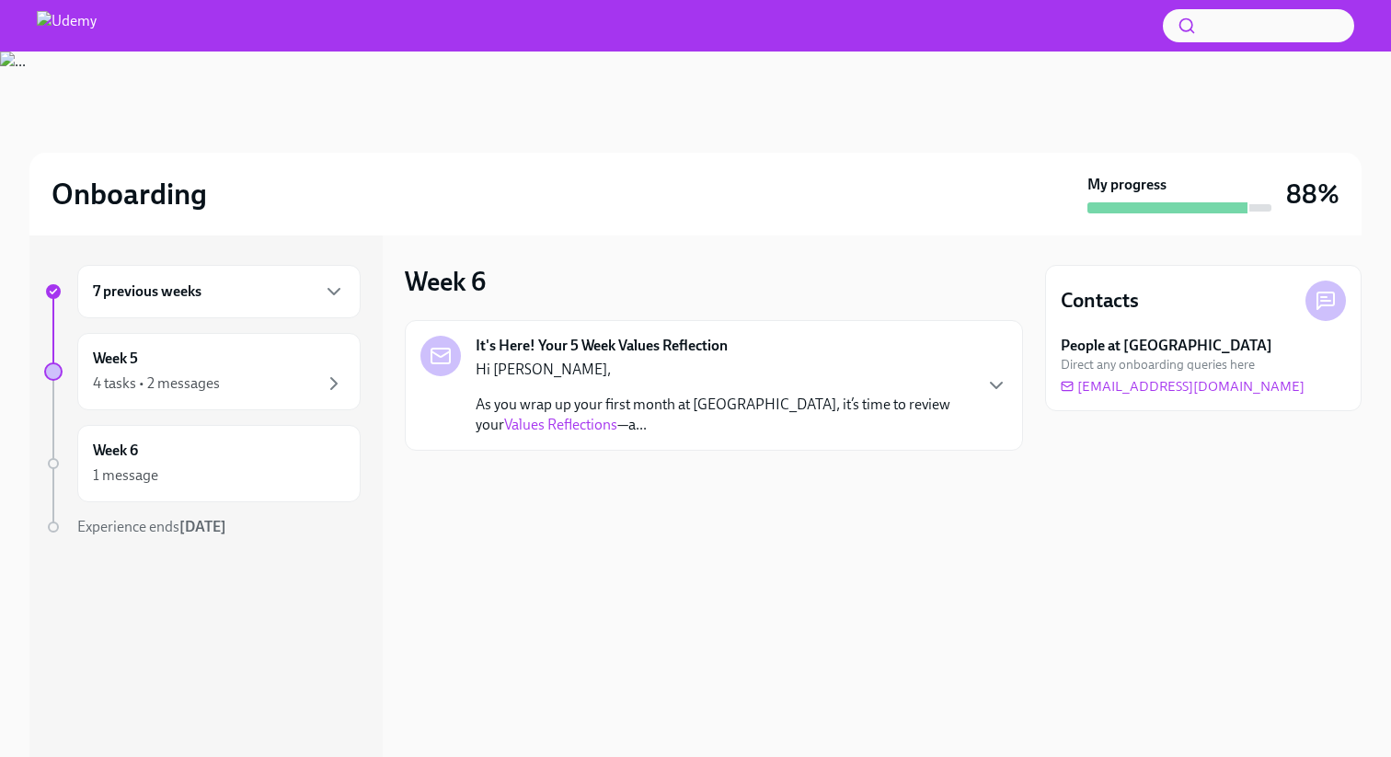
click at [717, 426] on p "As you wrap up your first month at Udemy, it’s time to review your Values Refle…" at bounding box center [723, 415] width 495 height 40
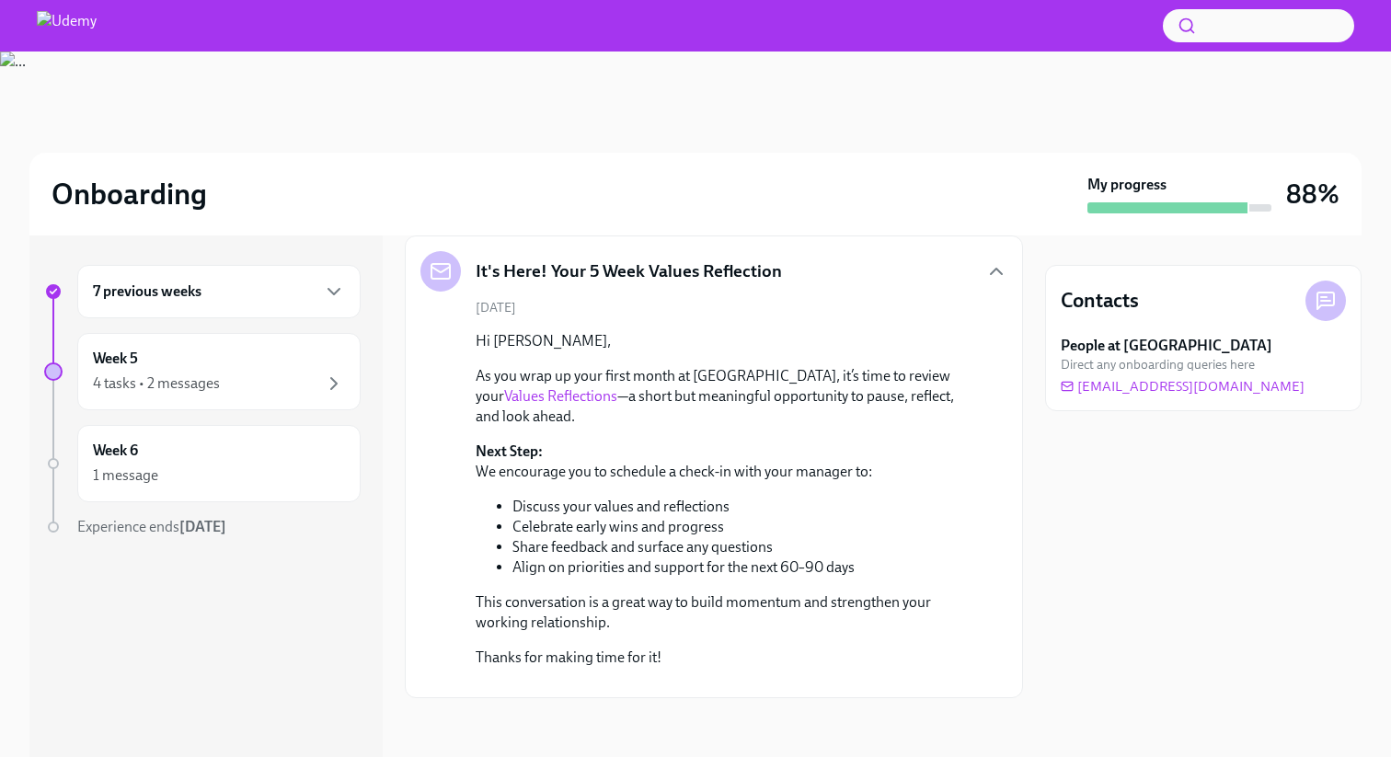
scroll to position [206, 0]
click at [152, 522] on span "Experience ends Sep 29th" at bounding box center [151, 526] width 149 height 17
click at [508, 387] on link "Values Reflections" at bounding box center [560, 395] width 113 height 17
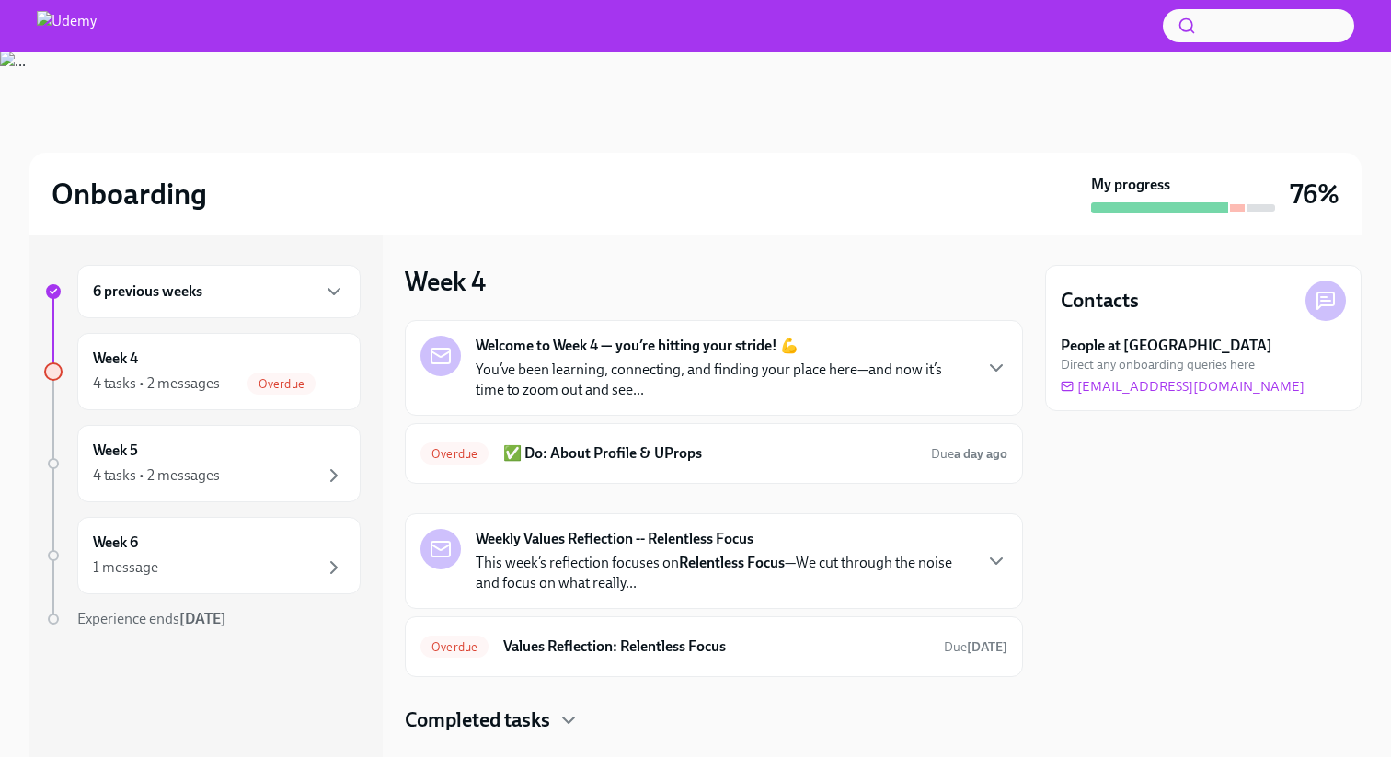
scroll to position [36, 0]
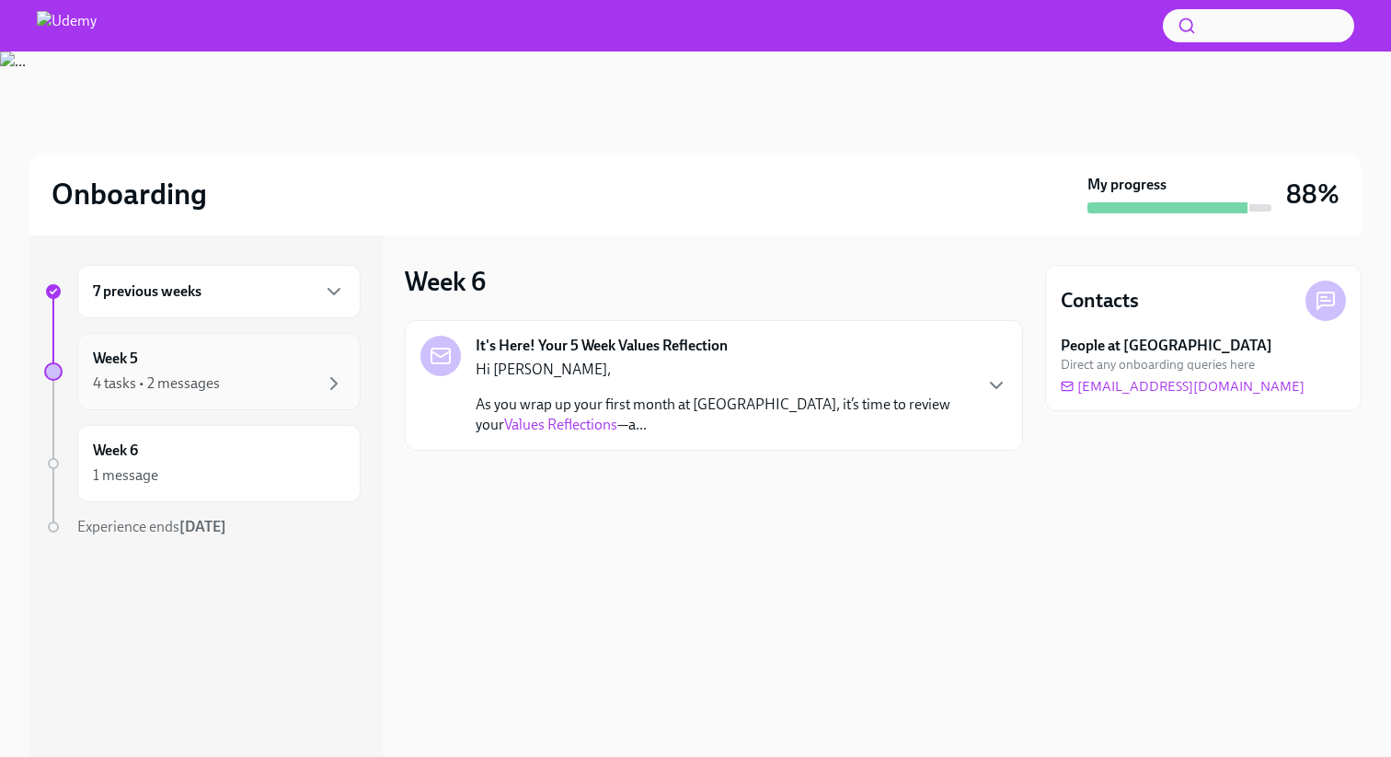
click at [319, 385] on div "4 tasks • 2 messages" at bounding box center [219, 384] width 252 height 22
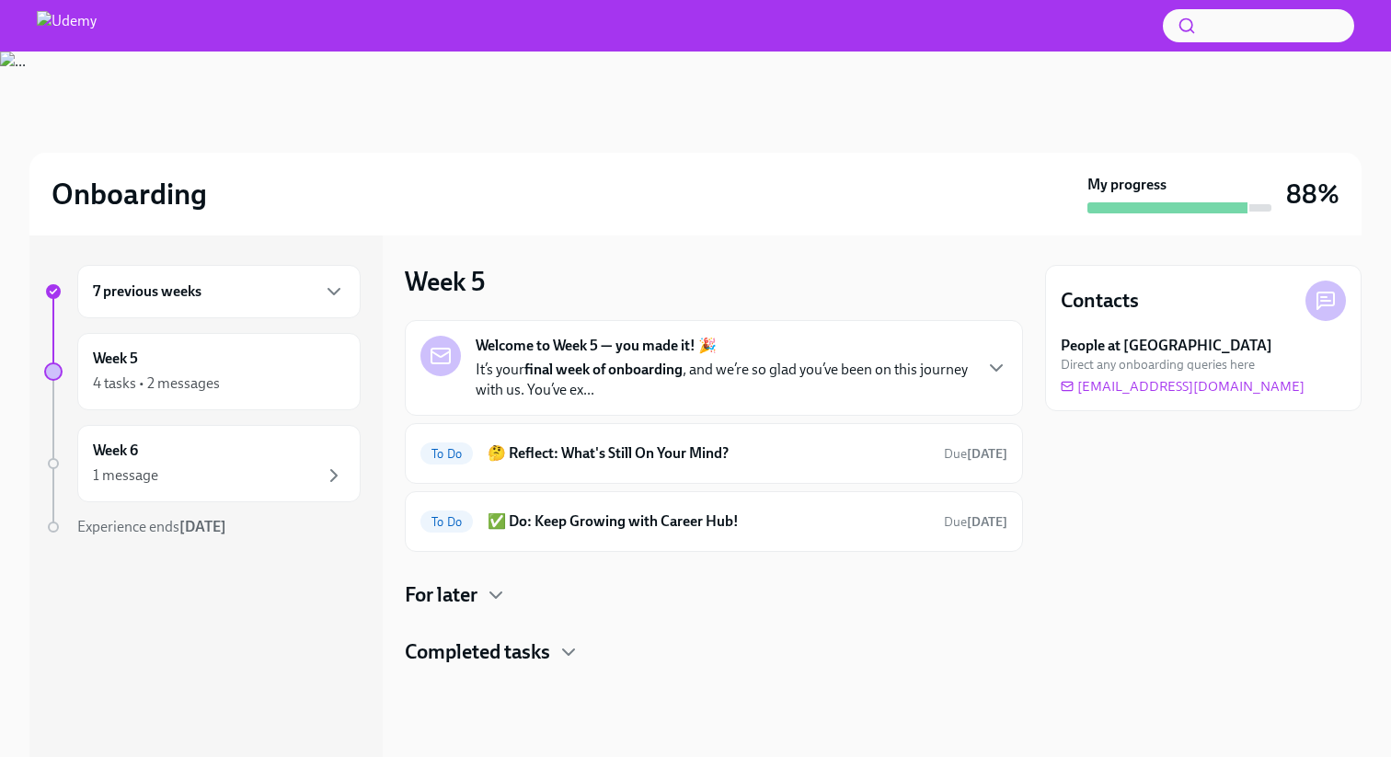
click at [515, 600] on div "For later" at bounding box center [714, 596] width 618 height 28
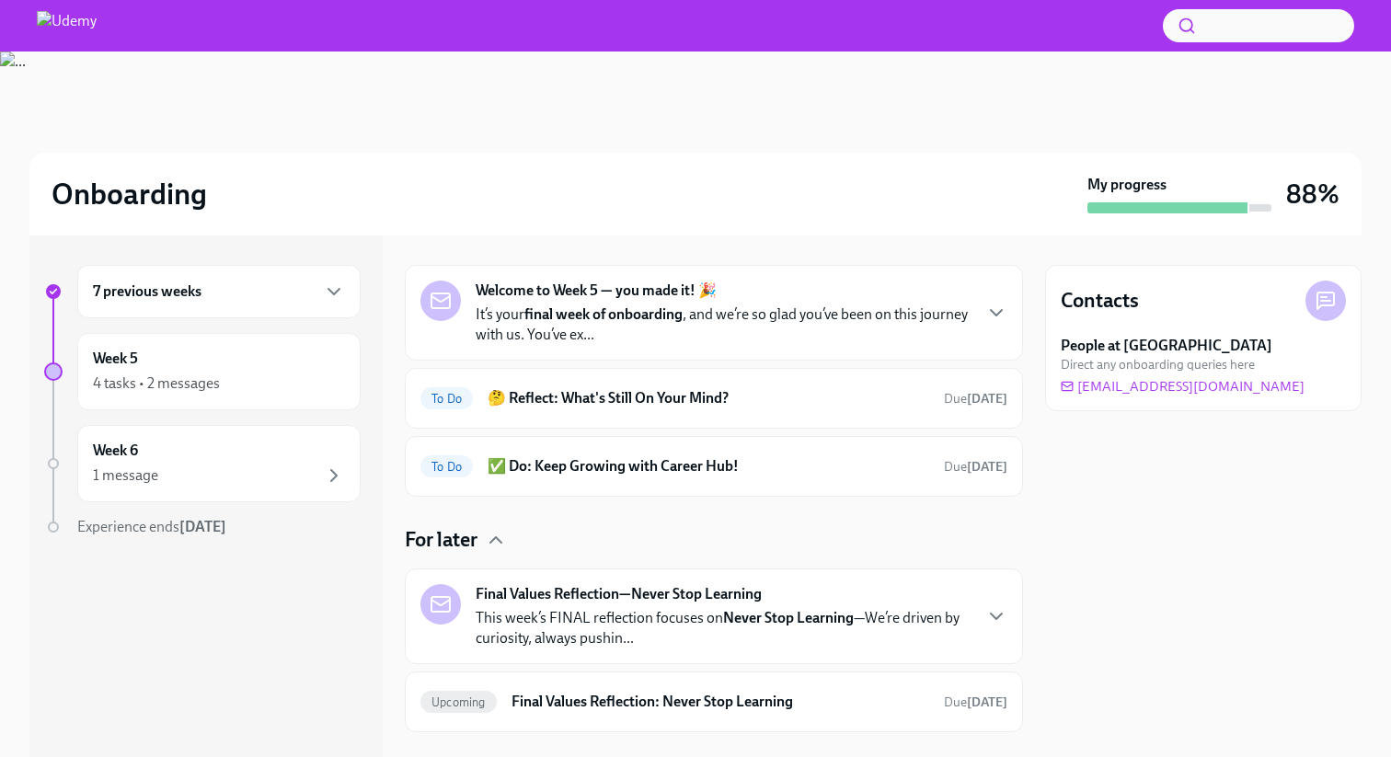
scroll to position [146, 0]
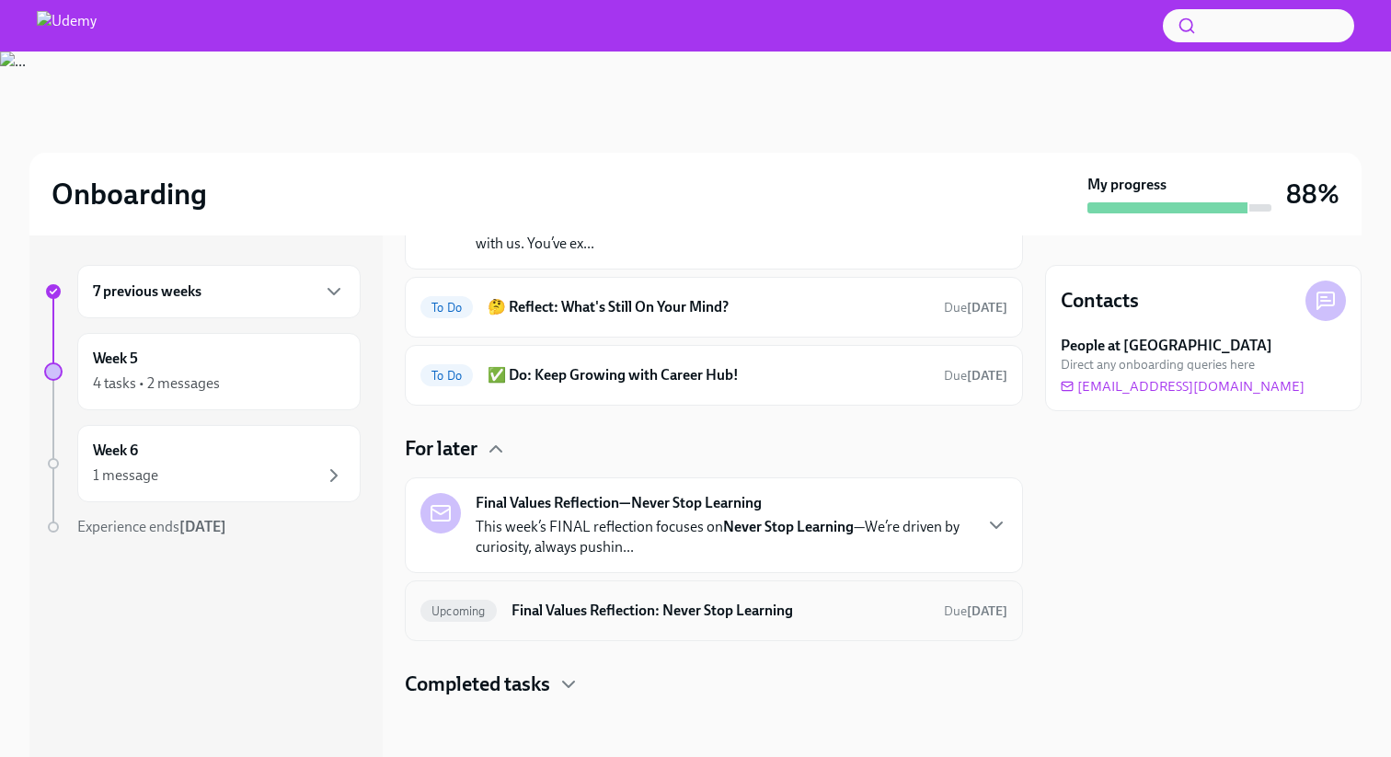
click at [557, 634] on div "Upcoming Final Values Reflection: Never Stop Learning Due in 6 days" at bounding box center [714, 611] width 618 height 61
click at [559, 607] on h6 "Final Values Reflection: Never Stop Learning" at bounding box center [721, 611] width 418 height 20
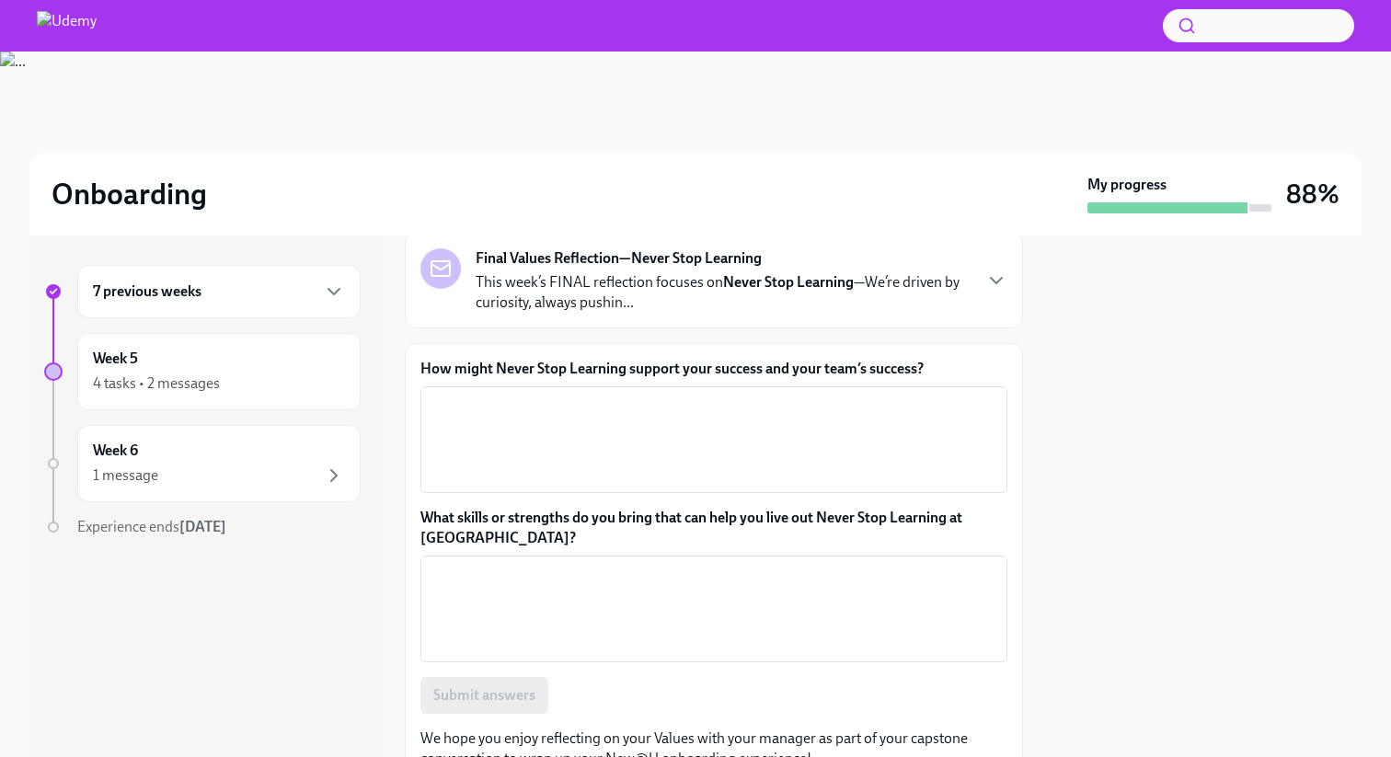
scroll to position [198, 0]
